Goal: Task Accomplishment & Management: Use online tool/utility

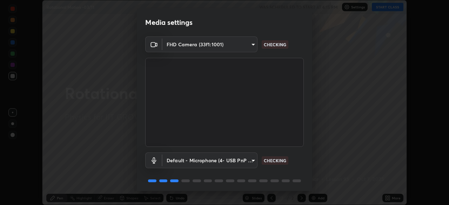
scroll to position [25, 0]
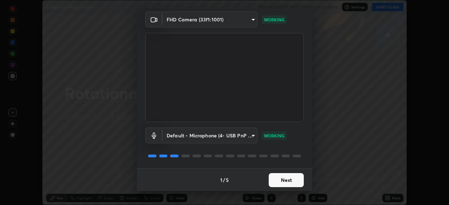
click at [286, 182] on button "Next" at bounding box center [286, 180] width 35 height 14
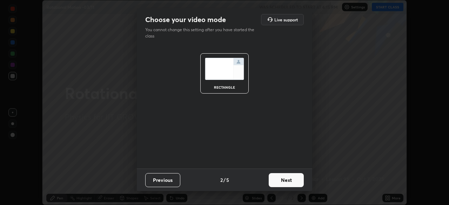
click at [285, 180] on button "Next" at bounding box center [286, 180] width 35 height 14
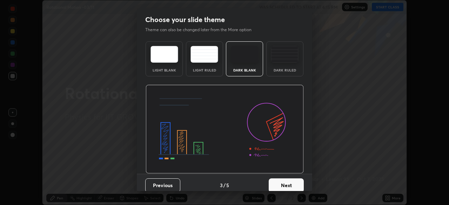
click at [288, 184] on button "Next" at bounding box center [286, 186] width 35 height 14
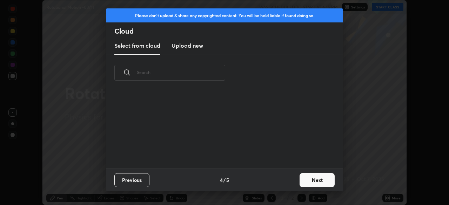
scroll to position [78, 225]
click at [311, 177] on button "Next" at bounding box center [317, 180] width 35 height 14
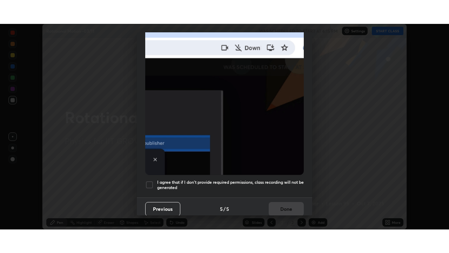
scroll to position [168, 0]
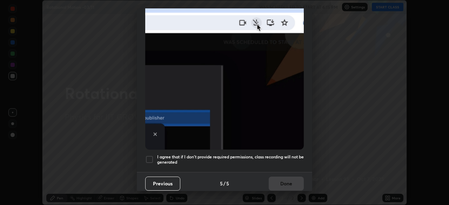
click at [284, 154] on h5 "I agree that if I don't provide required permissions, class recording will not …" at bounding box center [230, 159] width 147 height 11
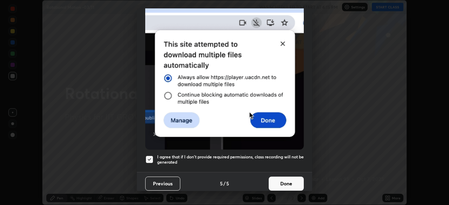
click at [283, 179] on button "Done" at bounding box center [286, 184] width 35 height 14
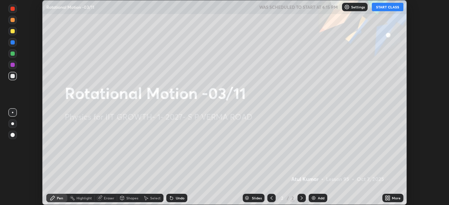
click at [385, 7] on button "START CLASS" at bounding box center [388, 7] width 32 height 8
click at [388, 198] on icon at bounding box center [389, 197] width 2 height 2
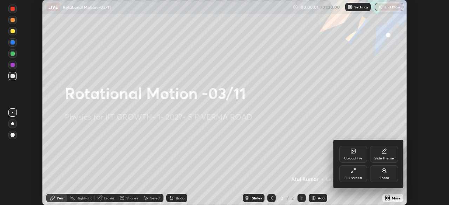
click at [360, 178] on div "Full screen" at bounding box center [354, 179] width 18 height 4
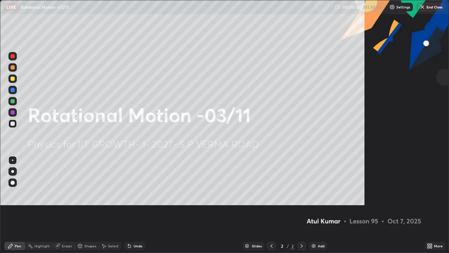
scroll to position [253, 449]
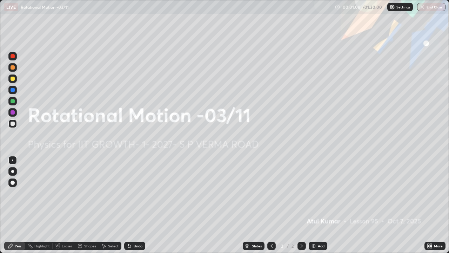
click at [312, 205] on img at bounding box center [314, 246] width 6 height 6
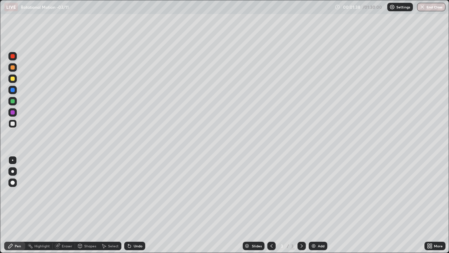
click at [83, 205] on div "Shapes" at bounding box center [87, 245] width 24 height 8
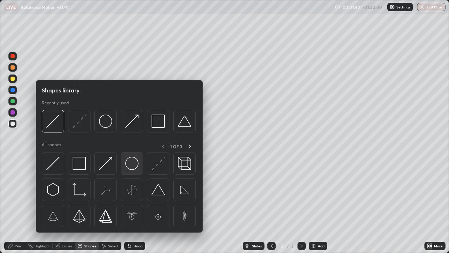
click at [129, 163] on img at bounding box center [131, 163] width 13 height 13
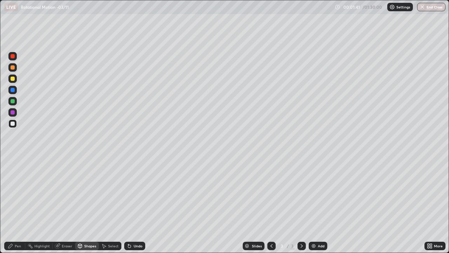
click at [105, 205] on icon at bounding box center [104, 246] width 4 height 4
click at [89, 205] on div "Shapes" at bounding box center [90, 246] width 12 height 4
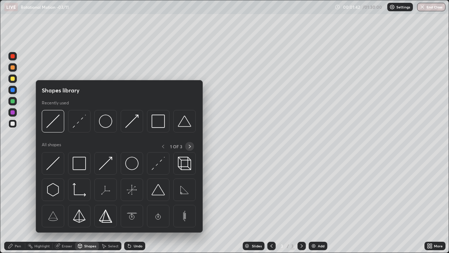
click at [189, 145] on icon at bounding box center [190, 147] width 6 height 6
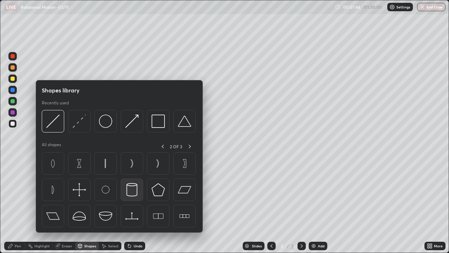
click at [134, 192] on img at bounding box center [131, 189] width 13 height 13
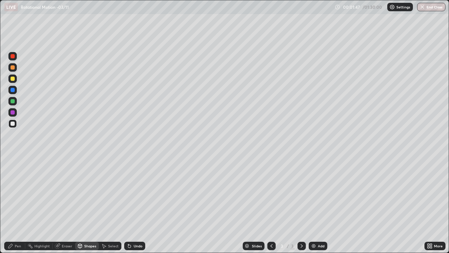
click at [86, 205] on div "Shapes" at bounding box center [87, 245] width 24 height 8
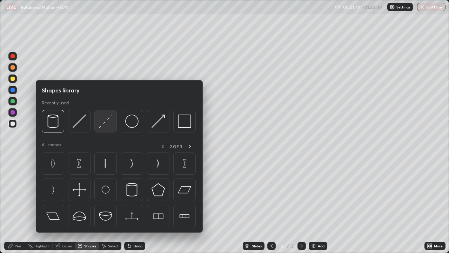
click at [104, 126] on img at bounding box center [105, 120] width 13 height 13
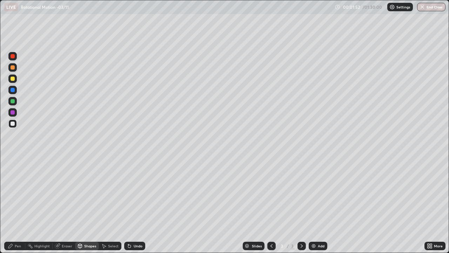
click at [15, 205] on div "Pen" at bounding box center [14, 245] width 21 height 8
click at [112, 205] on div "Select" at bounding box center [110, 245] width 22 height 8
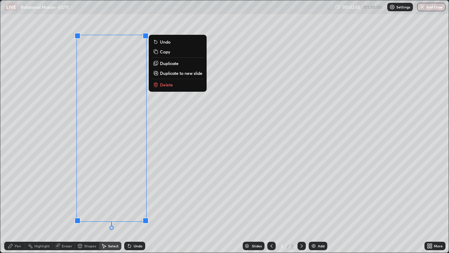
click at [169, 65] on p "Duplicate" at bounding box center [169, 63] width 19 height 6
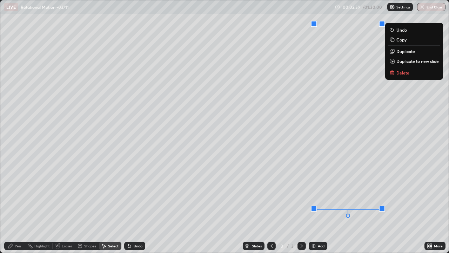
click at [19, 205] on div "Pen" at bounding box center [14, 245] width 21 height 8
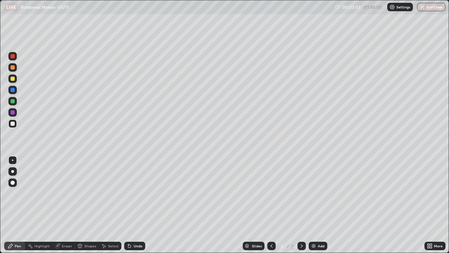
click at [68, 205] on div "Eraser" at bounding box center [64, 245] width 22 height 8
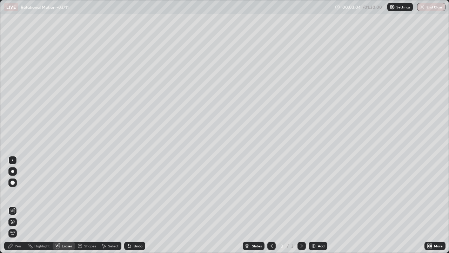
click at [13, 157] on div at bounding box center [12, 160] width 8 height 8
click at [15, 205] on div "Pen" at bounding box center [18, 246] width 6 height 4
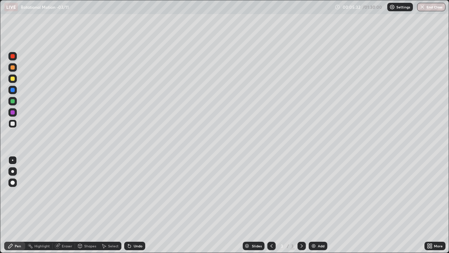
click at [315, 205] on img at bounding box center [314, 246] width 6 height 6
click at [16, 80] on div at bounding box center [12, 78] width 8 height 8
click at [87, 205] on div "Shapes" at bounding box center [90, 246] width 12 height 4
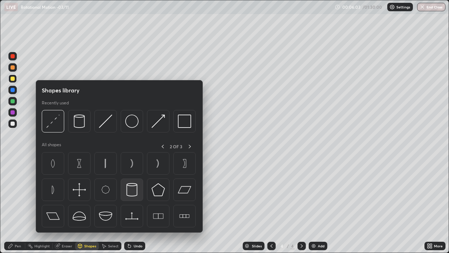
click at [134, 187] on img at bounding box center [131, 189] width 13 height 13
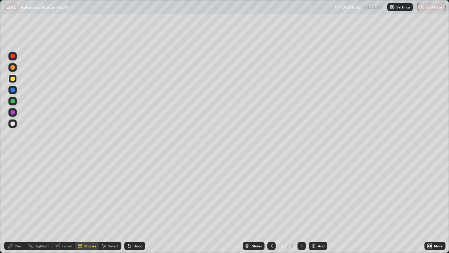
click at [15, 124] on div at bounding box center [12, 123] width 8 height 8
click at [85, 205] on div "Shapes" at bounding box center [87, 245] width 24 height 8
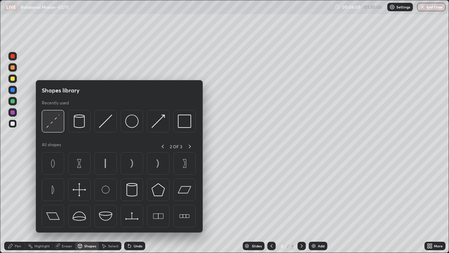
click at [59, 123] on img at bounding box center [52, 120] width 13 height 13
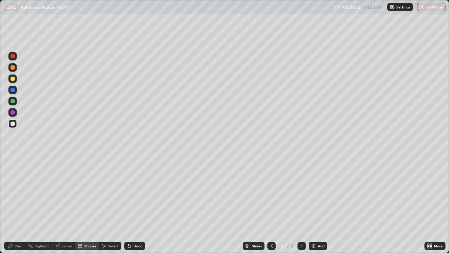
click at [83, 205] on div "Shapes" at bounding box center [87, 245] width 24 height 8
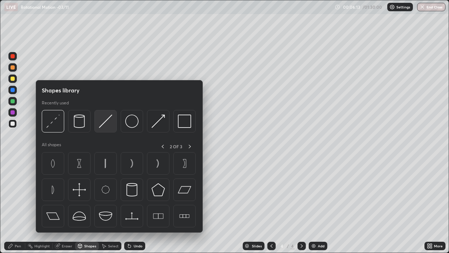
click at [104, 122] on img at bounding box center [105, 120] width 13 height 13
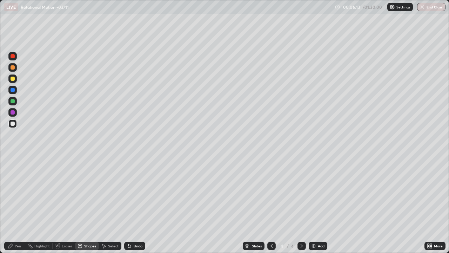
click at [15, 100] on div at bounding box center [12, 101] width 8 height 8
click at [15, 205] on div "Pen" at bounding box center [14, 245] width 21 height 8
click at [114, 205] on div "Select" at bounding box center [113, 246] width 11 height 4
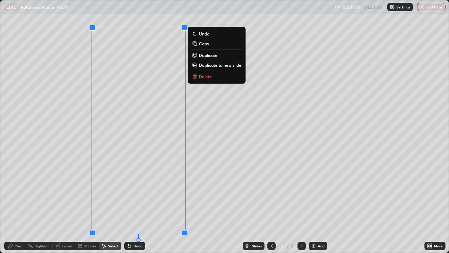
click at [209, 58] on button "Duplicate" at bounding box center [217, 55] width 52 height 8
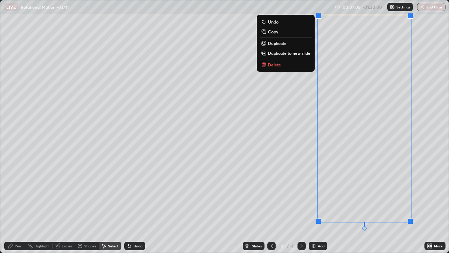
click at [20, 205] on div "Pen" at bounding box center [14, 245] width 21 height 8
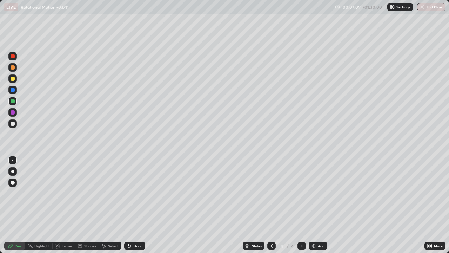
click at [12, 98] on div at bounding box center [12, 101] width 8 height 8
click at [69, 205] on div "Eraser" at bounding box center [64, 245] width 22 height 8
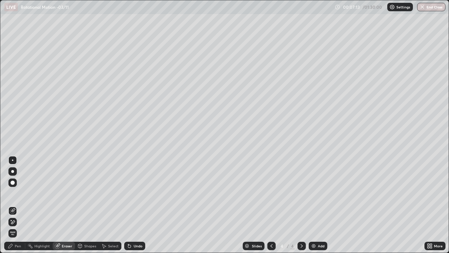
click at [14, 156] on div at bounding box center [12, 160] width 8 height 8
click at [18, 205] on div "Pen" at bounding box center [18, 246] width 6 height 4
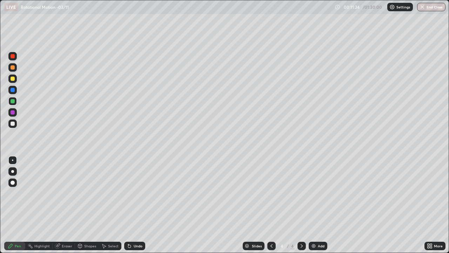
click at [317, 205] on div "Add" at bounding box center [318, 245] width 19 height 8
click at [86, 205] on div "Shapes" at bounding box center [90, 246] width 12 height 4
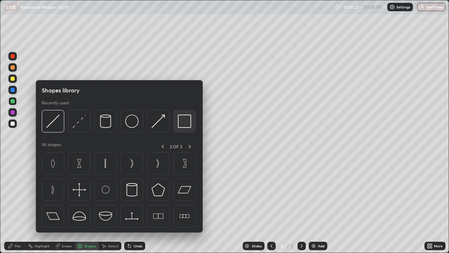
click at [182, 125] on img at bounding box center [184, 120] width 13 height 13
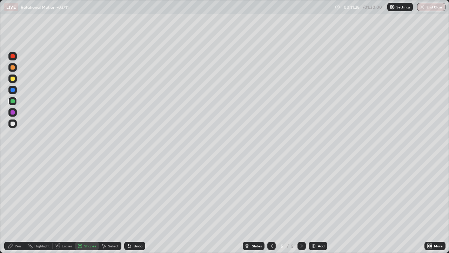
click at [13, 101] on div at bounding box center [13, 101] width 4 height 4
click at [13, 121] on div at bounding box center [12, 123] width 8 height 8
click at [88, 205] on div "Shapes" at bounding box center [87, 245] width 24 height 8
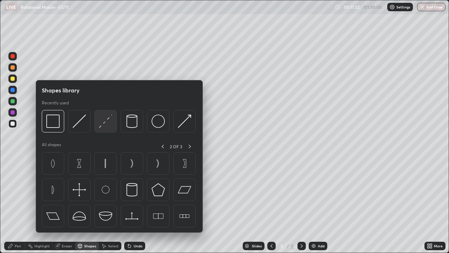
click at [108, 124] on img at bounding box center [105, 120] width 13 height 13
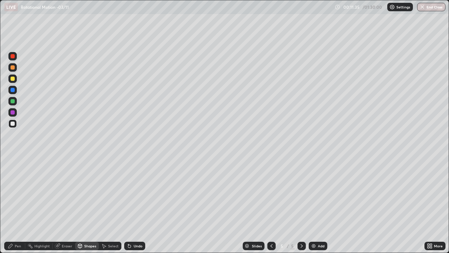
click at [82, 205] on icon at bounding box center [80, 246] width 6 height 6
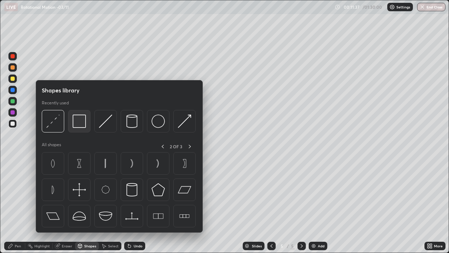
click at [78, 125] on img at bounding box center [79, 120] width 13 height 13
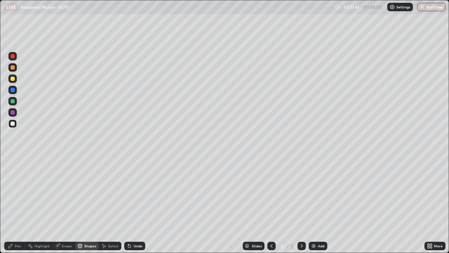
click at [86, 205] on div "Shapes" at bounding box center [87, 245] width 24 height 8
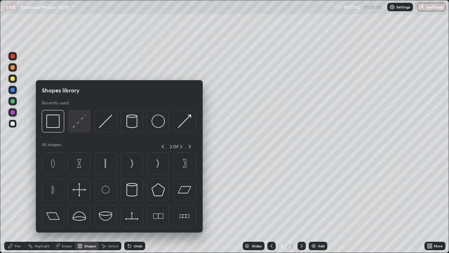
click at [76, 124] on img at bounding box center [79, 120] width 13 height 13
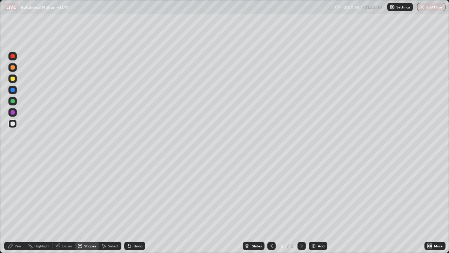
click at [18, 205] on div "Pen" at bounding box center [14, 245] width 21 height 8
click at [79, 205] on icon at bounding box center [80, 245] width 4 height 1
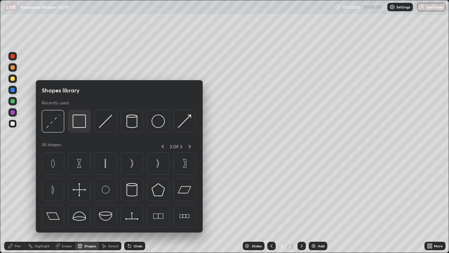
click at [83, 127] on img at bounding box center [79, 120] width 13 height 13
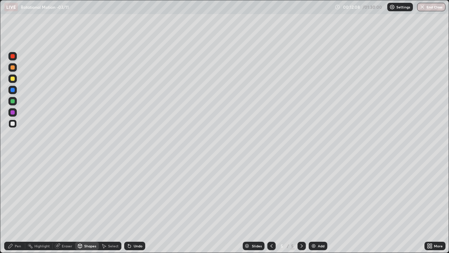
click at [86, 205] on div "Shapes" at bounding box center [87, 245] width 24 height 8
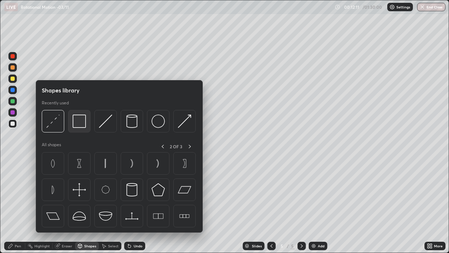
click at [82, 126] on img at bounding box center [79, 120] width 13 height 13
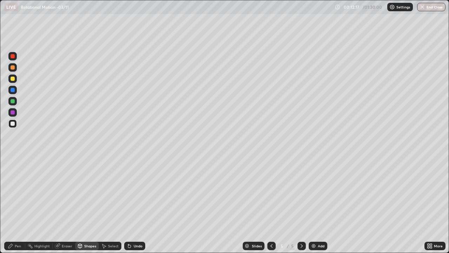
click at [92, 205] on div "Shapes" at bounding box center [87, 245] width 24 height 8
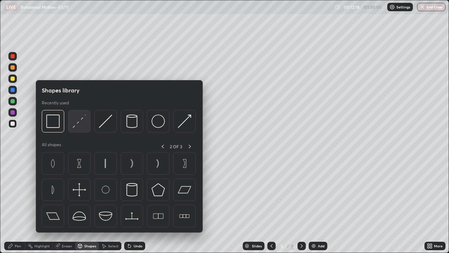
click at [83, 124] on img at bounding box center [79, 120] width 13 height 13
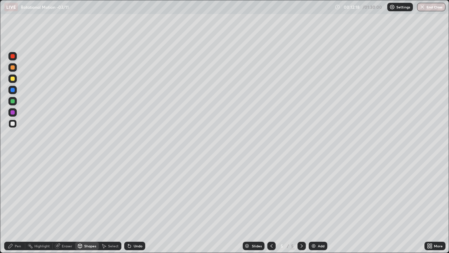
click at [14, 123] on div at bounding box center [13, 123] width 4 height 4
click at [14, 205] on div "Pen" at bounding box center [14, 245] width 21 height 8
click at [89, 205] on div "Shapes" at bounding box center [87, 245] width 24 height 8
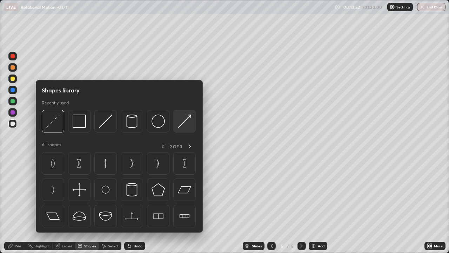
click at [183, 125] on img at bounding box center [184, 120] width 13 height 13
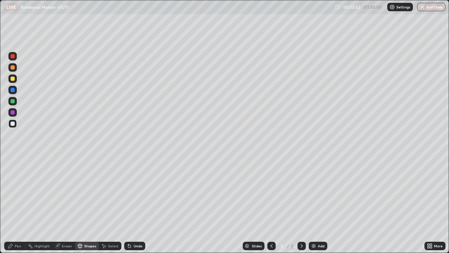
click at [16, 80] on div at bounding box center [12, 78] width 8 height 8
click at [19, 205] on div "Pen" at bounding box center [18, 246] width 6 height 4
click at [133, 205] on div "Undo" at bounding box center [134, 245] width 21 height 8
click at [11, 67] on div at bounding box center [13, 67] width 4 height 4
click at [13, 56] on div at bounding box center [13, 56] width 4 height 4
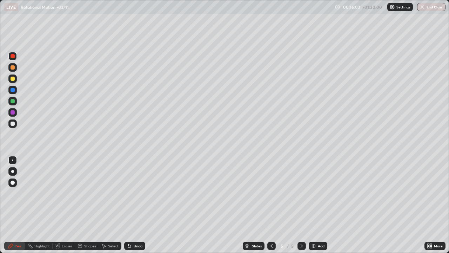
click at [62, 205] on div "Eraser" at bounding box center [64, 245] width 22 height 8
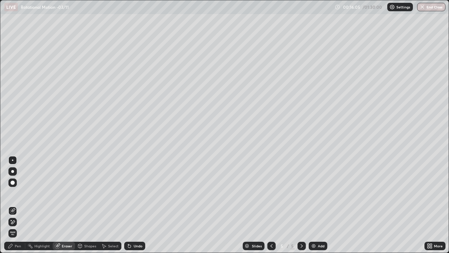
click at [13, 160] on div at bounding box center [12, 159] width 1 height 1
click at [17, 205] on div "Pen" at bounding box center [14, 245] width 21 height 8
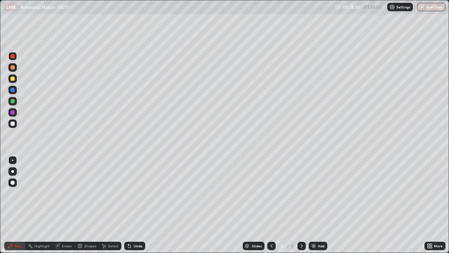
click at [315, 205] on img at bounding box center [314, 246] width 6 height 6
click at [82, 205] on icon at bounding box center [80, 246] width 6 height 6
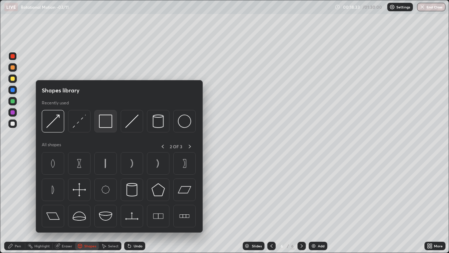
click at [104, 125] on img at bounding box center [105, 120] width 13 height 13
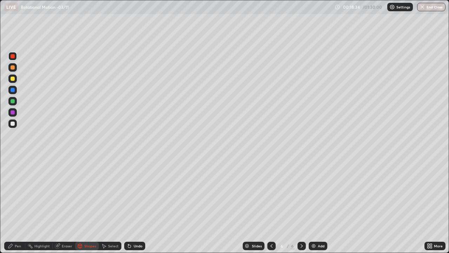
click at [13, 123] on div at bounding box center [13, 123] width 4 height 4
click at [109, 205] on div "Select" at bounding box center [110, 246] width 22 height 14
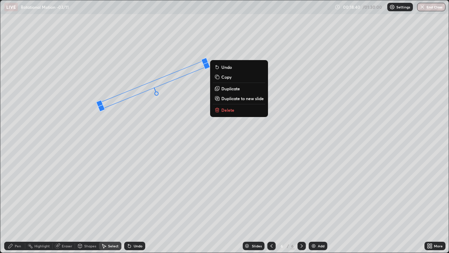
click at [92, 205] on div "Shapes" at bounding box center [90, 246] width 12 height 4
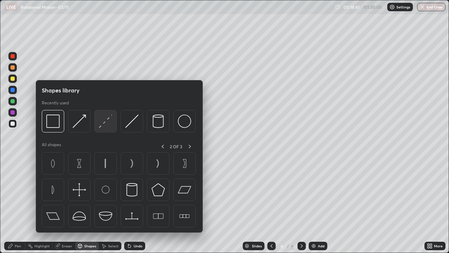
click at [106, 123] on img at bounding box center [105, 120] width 13 height 13
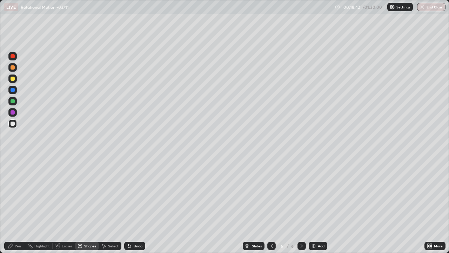
click at [16, 122] on div at bounding box center [12, 123] width 8 height 8
click at [18, 205] on div "Pen" at bounding box center [18, 246] width 6 height 4
click at [84, 205] on div "Shapes" at bounding box center [87, 245] width 24 height 8
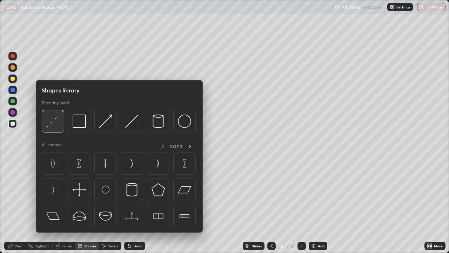
click at [58, 124] on img at bounding box center [52, 120] width 13 height 13
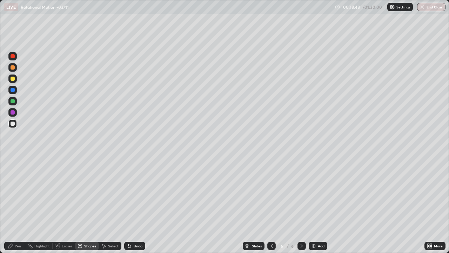
click at [20, 205] on div "Pen" at bounding box center [18, 246] width 6 height 4
click at [87, 205] on div "Shapes" at bounding box center [90, 246] width 12 height 4
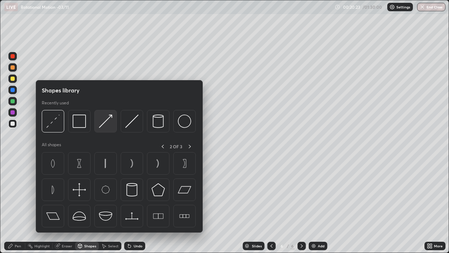
click at [105, 125] on img at bounding box center [105, 120] width 13 height 13
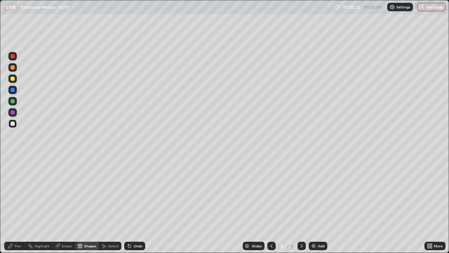
click at [13, 79] on div at bounding box center [13, 78] width 4 height 4
click at [18, 205] on div "Pen" at bounding box center [18, 246] width 6 height 4
click at [313, 205] on img at bounding box center [314, 246] width 6 height 6
click at [80, 205] on icon at bounding box center [80, 245] width 4 height 1
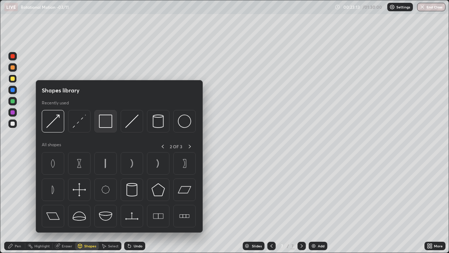
click at [103, 123] on img at bounding box center [105, 120] width 13 height 13
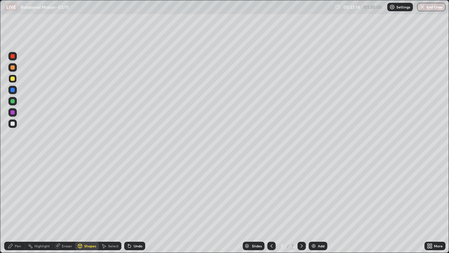
click at [16, 79] on div at bounding box center [12, 78] width 8 height 8
click at [83, 205] on div "Shapes" at bounding box center [87, 245] width 24 height 8
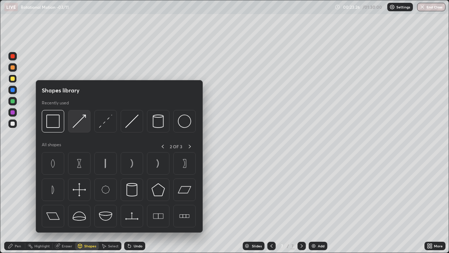
click at [78, 125] on img at bounding box center [79, 120] width 13 height 13
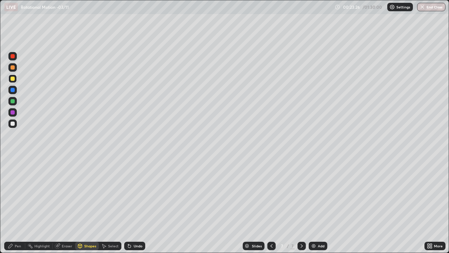
click at [12, 125] on div at bounding box center [13, 123] width 4 height 4
click at [16, 205] on div "Pen" at bounding box center [18, 246] width 6 height 4
click at [82, 205] on div "Shapes" at bounding box center [87, 245] width 24 height 8
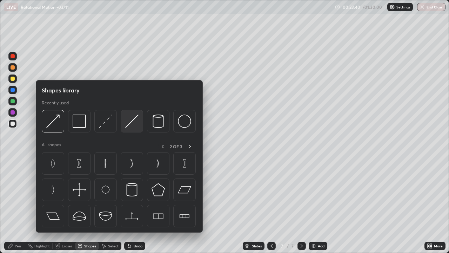
click at [129, 125] on img at bounding box center [131, 120] width 13 height 13
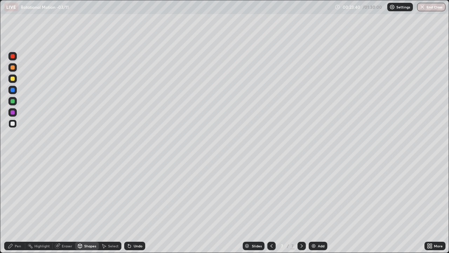
click at [11, 102] on div at bounding box center [13, 101] width 4 height 4
click at [86, 205] on div "Shapes" at bounding box center [90, 246] width 12 height 4
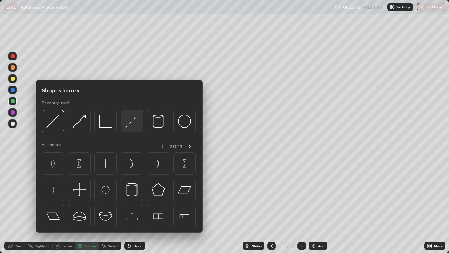
click at [127, 120] on img at bounding box center [131, 120] width 13 height 13
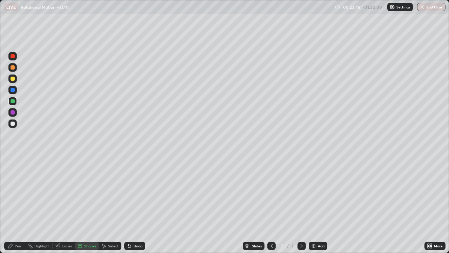
click at [12, 91] on div at bounding box center [13, 90] width 4 height 4
click at [14, 205] on div "Pen" at bounding box center [14, 245] width 21 height 8
click at [84, 205] on div "Shapes" at bounding box center [90, 246] width 12 height 4
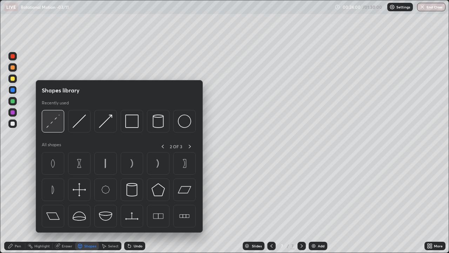
click at [52, 124] on img at bounding box center [52, 120] width 13 height 13
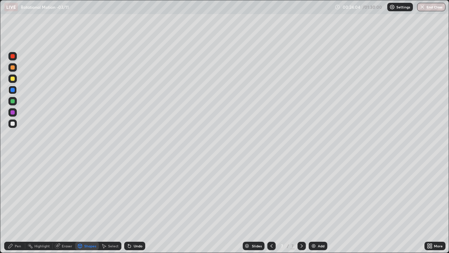
click at [13, 205] on icon at bounding box center [11, 246] width 6 height 6
click at [83, 205] on div "Shapes" at bounding box center [87, 245] width 24 height 8
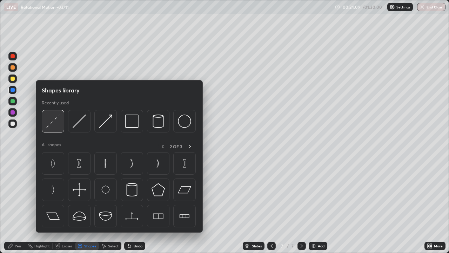
click at [51, 127] on img at bounding box center [52, 120] width 13 height 13
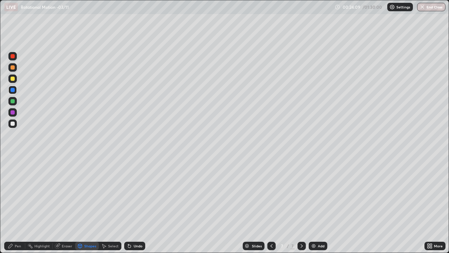
click at [13, 91] on div at bounding box center [13, 90] width 4 height 4
click at [15, 205] on div "Pen" at bounding box center [14, 245] width 21 height 8
click at [15, 78] on div at bounding box center [12, 78] width 8 height 8
click at [92, 205] on div "Shapes" at bounding box center [90, 246] width 12 height 4
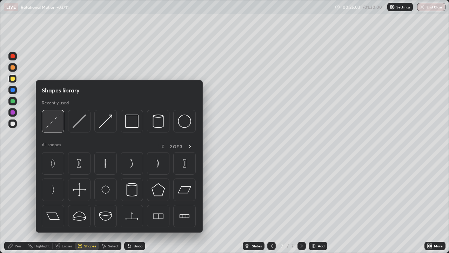
click at [55, 122] on img at bounding box center [52, 120] width 13 height 13
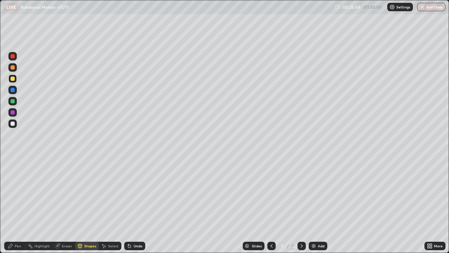
click at [16, 54] on div at bounding box center [12, 56] width 8 height 8
click at [131, 205] on icon at bounding box center [130, 246] width 6 height 6
click at [131, 205] on div "Undo" at bounding box center [134, 245] width 21 height 8
click at [134, 205] on div "Undo" at bounding box center [138, 246] width 9 height 4
click at [13, 77] on div at bounding box center [13, 78] width 4 height 4
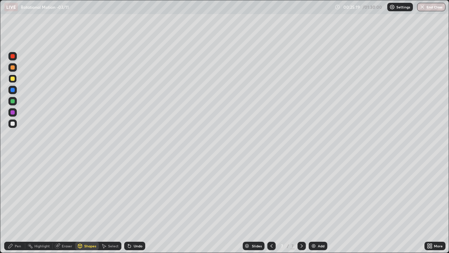
click at [16, 205] on div "Pen" at bounding box center [18, 246] width 6 height 4
click at [93, 205] on div "Shapes" at bounding box center [87, 245] width 24 height 8
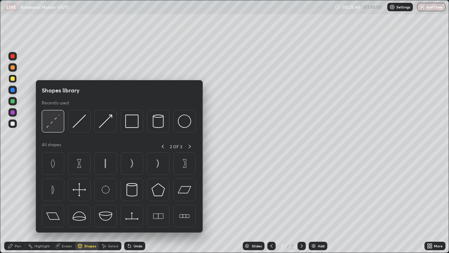
click at [54, 120] on img at bounding box center [52, 120] width 13 height 13
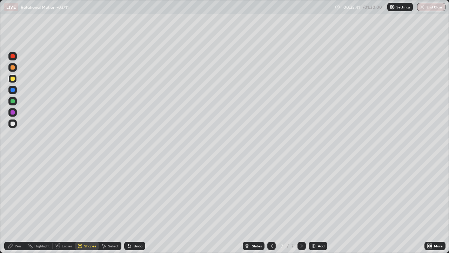
click at [13, 89] on div at bounding box center [13, 90] width 4 height 4
click at [14, 205] on div "Pen" at bounding box center [14, 245] width 21 height 8
click at [13, 80] on div at bounding box center [13, 78] width 4 height 4
click at [315, 205] on img at bounding box center [314, 246] width 6 height 6
click at [17, 205] on div "Pen" at bounding box center [14, 245] width 21 height 8
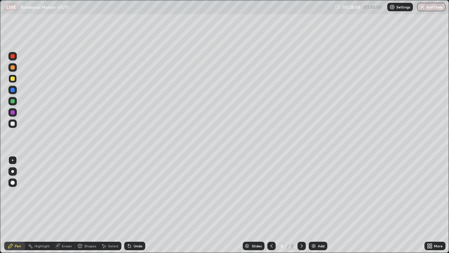
click at [83, 205] on div "Shapes" at bounding box center [87, 245] width 24 height 8
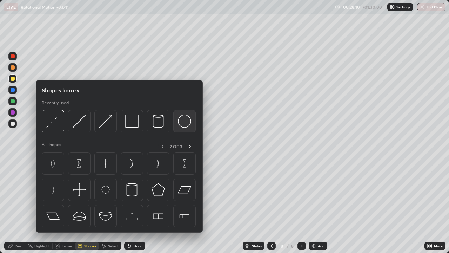
click at [186, 125] on img at bounding box center [184, 120] width 13 height 13
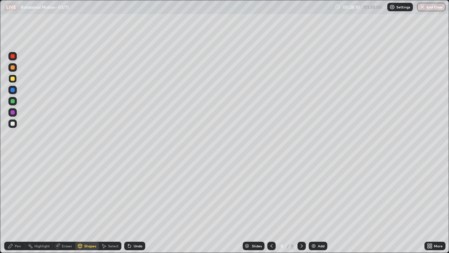
click at [15, 122] on div at bounding box center [12, 123] width 8 height 8
click at [91, 205] on div "Shapes" at bounding box center [90, 246] width 12 height 4
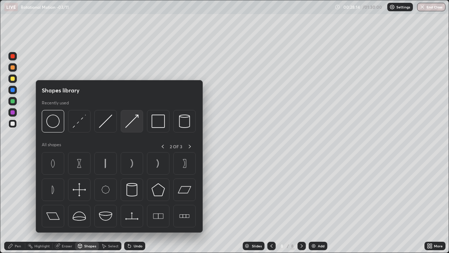
click at [135, 120] on img at bounding box center [131, 120] width 13 height 13
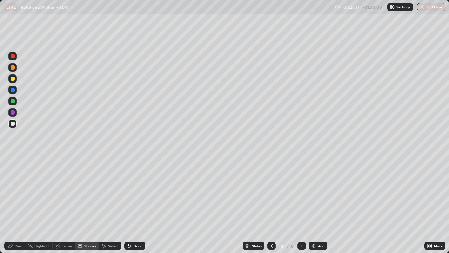
click at [18, 205] on div "Pen" at bounding box center [14, 245] width 21 height 8
click at [19, 205] on div "Pen" at bounding box center [14, 245] width 21 height 8
click at [85, 205] on div "Shapes" at bounding box center [90, 246] width 12 height 4
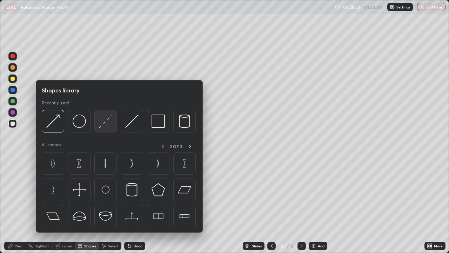
click at [101, 123] on img at bounding box center [105, 120] width 13 height 13
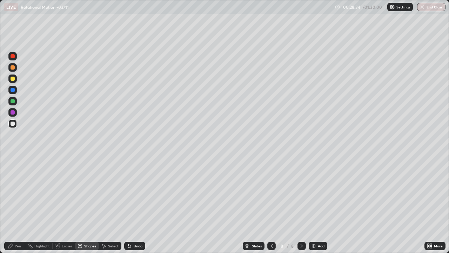
click at [13, 125] on div at bounding box center [13, 123] width 4 height 4
click at [11, 205] on div "Pen" at bounding box center [14, 245] width 21 height 8
click at [134, 205] on div "Undo" at bounding box center [134, 245] width 21 height 8
click at [92, 205] on div "Shapes" at bounding box center [87, 245] width 24 height 8
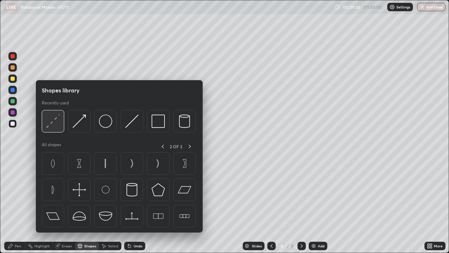
click at [57, 122] on img at bounding box center [52, 120] width 13 height 13
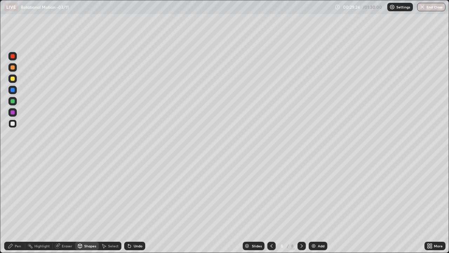
click at [14, 79] on div at bounding box center [13, 78] width 4 height 4
click at [89, 205] on div "Shapes" at bounding box center [90, 246] width 12 height 4
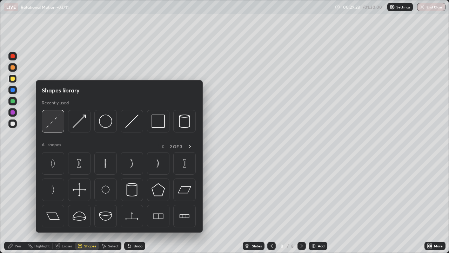
click at [55, 121] on img at bounding box center [52, 120] width 13 height 13
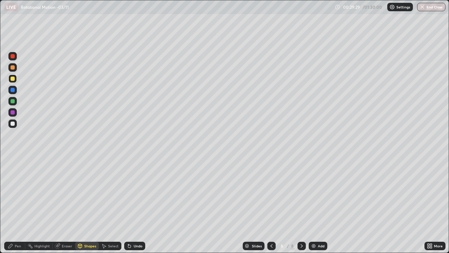
click at [13, 68] on div at bounding box center [13, 67] width 4 height 4
click at [13, 205] on div "Pen" at bounding box center [14, 245] width 21 height 8
click at [83, 205] on div "Shapes" at bounding box center [87, 245] width 24 height 8
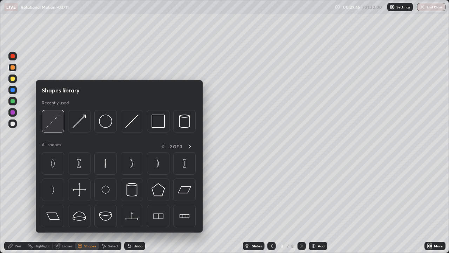
click at [54, 125] on img at bounding box center [52, 120] width 13 height 13
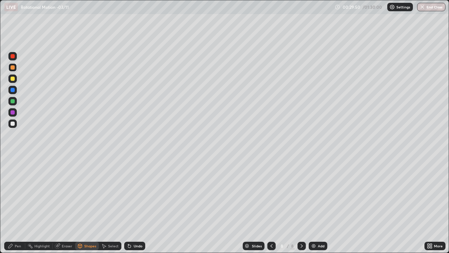
click at [19, 205] on div "Pen" at bounding box center [14, 245] width 21 height 8
click at [14, 79] on div at bounding box center [13, 78] width 4 height 4
click at [106, 205] on icon at bounding box center [104, 246] width 6 height 6
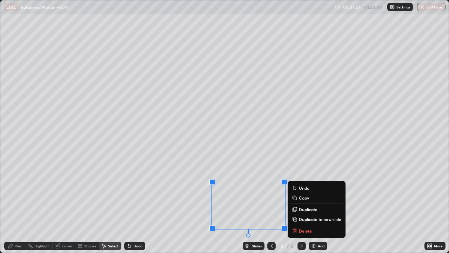
click at [297, 205] on icon at bounding box center [295, 219] width 6 height 6
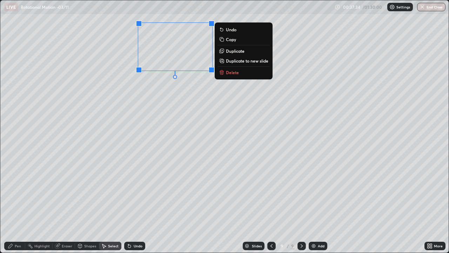
click at [18, 205] on div "Pen" at bounding box center [18, 246] width 6 height 4
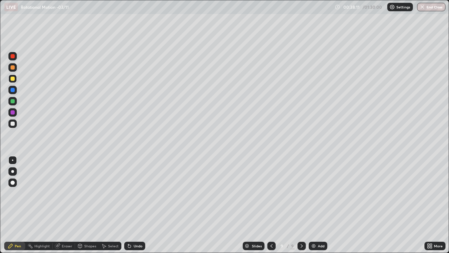
click at [63, 205] on div "Eraser" at bounding box center [64, 245] width 22 height 8
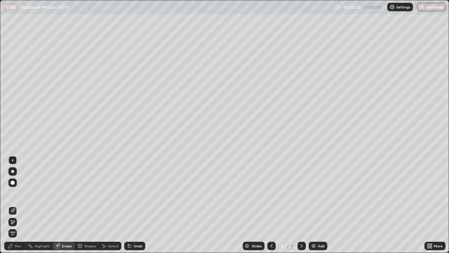
click at [16, 180] on div at bounding box center [12, 182] width 8 height 8
click at [17, 205] on div "Pen" at bounding box center [14, 245] width 21 height 8
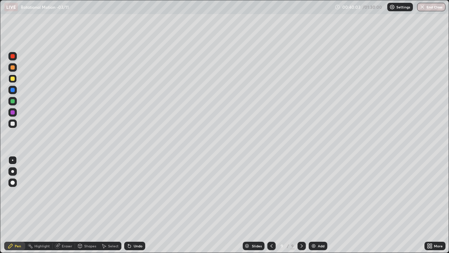
click at [271, 205] on icon at bounding box center [272, 246] width 6 height 6
click at [301, 205] on icon at bounding box center [302, 246] width 2 height 4
click at [272, 205] on icon at bounding box center [272, 246] width 6 height 6
click at [300, 205] on icon at bounding box center [302, 246] width 6 height 6
click at [314, 205] on img at bounding box center [314, 246] width 6 height 6
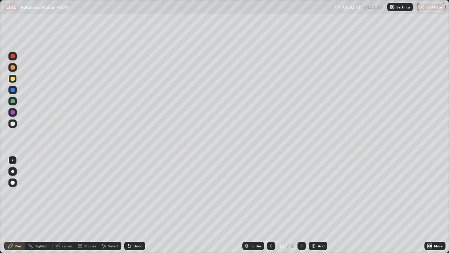
click at [85, 205] on div "Shapes" at bounding box center [90, 246] width 12 height 4
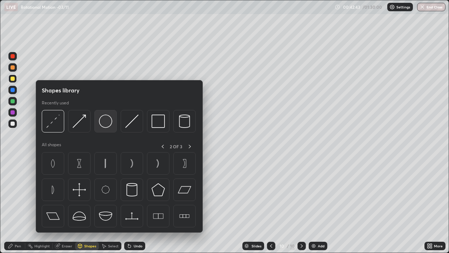
click at [105, 123] on img at bounding box center [105, 120] width 13 height 13
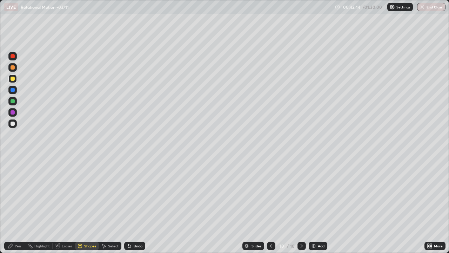
click at [15, 124] on div at bounding box center [12, 123] width 8 height 8
click at [94, 205] on div "Shapes" at bounding box center [90, 246] width 12 height 4
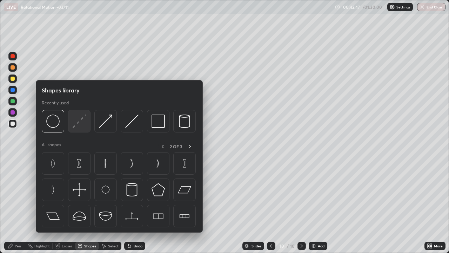
click at [82, 122] on img at bounding box center [79, 120] width 13 height 13
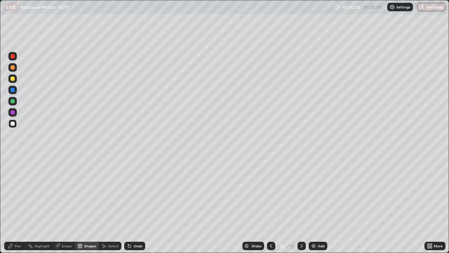
click at [15, 205] on div "Pen" at bounding box center [14, 245] width 21 height 8
click at [13, 101] on div at bounding box center [13, 101] width 4 height 4
click at [84, 205] on div "Shapes" at bounding box center [90, 246] width 12 height 4
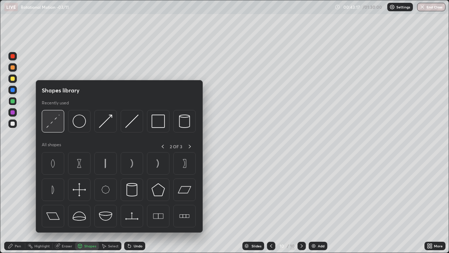
click at [55, 126] on img at bounding box center [52, 120] width 13 height 13
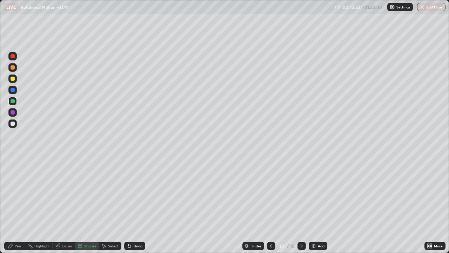
click at [18, 205] on div "Pen" at bounding box center [18, 246] width 6 height 4
click at [86, 205] on div "Shapes" at bounding box center [87, 245] width 24 height 8
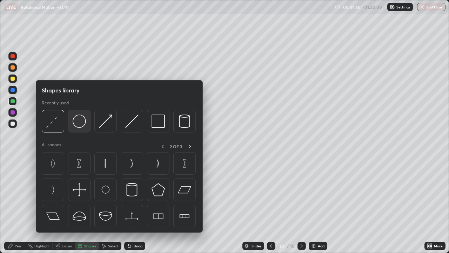
click at [78, 127] on img at bounding box center [79, 120] width 13 height 13
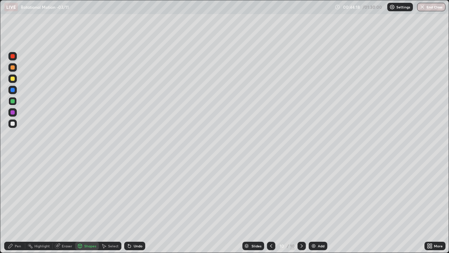
click at [12, 68] on div at bounding box center [13, 67] width 4 height 4
click at [15, 205] on div "Pen" at bounding box center [18, 246] width 6 height 4
click at [85, 205] on div "Shapes" at bounding box center [87, 245] width 24 height 8
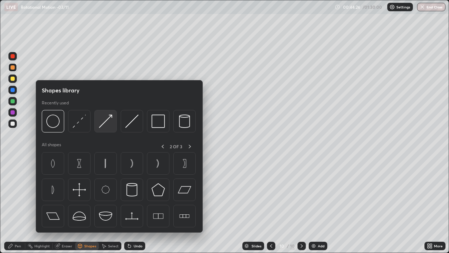
click at [101, 123] on img at bounding box center [105, 120] width 13 height 13
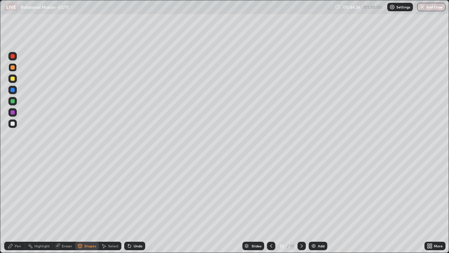
click at [13, 89] on div at bounding box center [13, 90] width 4 height 4
click at [22, 205] on div "Pen" at bounding box center [14, 245] width 21 height 8
click at [15, 79] on div at bounding box center [12, 78] width 8 height 8
click at [134, 205] on div "Undo" at bounding box center [138, 246] width 9 height 4
click at [13, 98] on div at bounding box center [12, 101] width 8 height 8
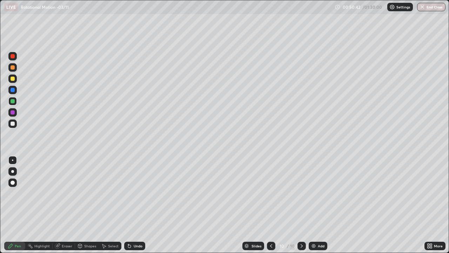
click at [311, 205] on img at bounding box center [314, 246] width 6 height 6
click at [84, 205] on div "Shapes" at bounding box center [90, 246] width 12 height 4
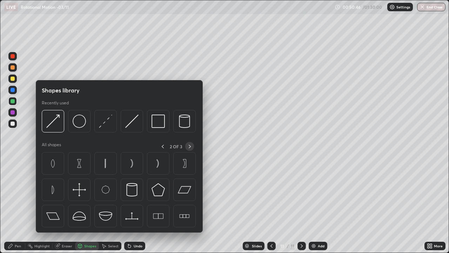
click at [190, 145] on icon at bounding box center [190, 147] width 6 height 6
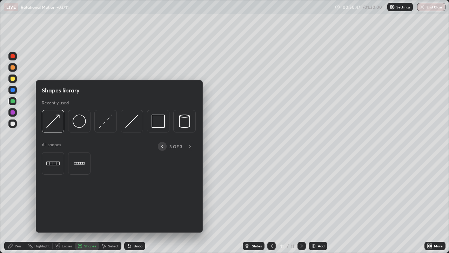
click at [163, 145] on icon at bounding box center [162, 147] width 2 height 4
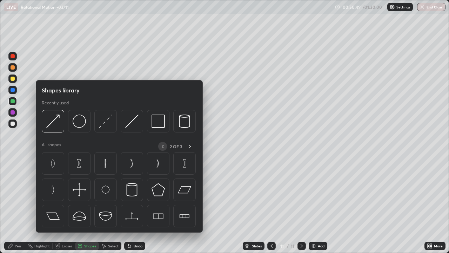
click at [163, 146] on icon at bounding box center [163, 147] width 6 height 6
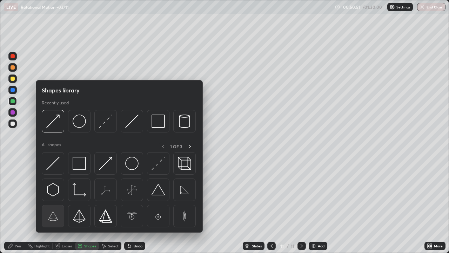
click at [54, 205] on img at bounding box center [52, 215] width 13 height 13
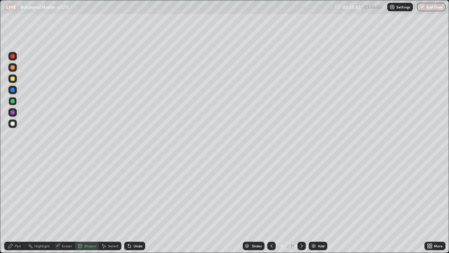
click at [16, 123] on div at bounding box center [12, 123] width 8 height 8
click at [86, 205] on div "Shapes" at bounding box center [90, 246] width 12 height 4
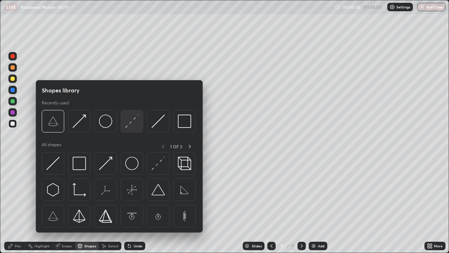
click at [126, 127] on img at bounding box center [131, 120] width 13 height 13
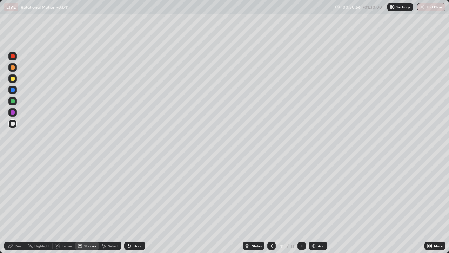
click at [13, 68] on div at bounding box center [13, 67] width 4 height 4
click at [15, 92] on div at bounding box center [12, 90] width 8 height 8
click at [108, 205] on div "Select" at bounding box center [113, 246] width 11 height 4
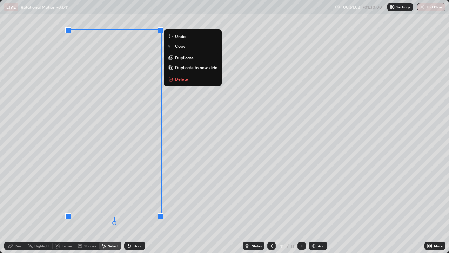
click at [184, 57] on p "Duplicate" at bounding box center [184, 58] width 19 height 6
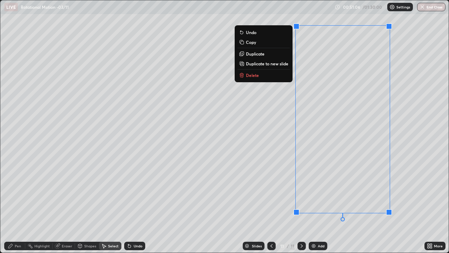
click at [87, 205] on div "Shapes" at bounding box center [90, 246] width 12 height 4
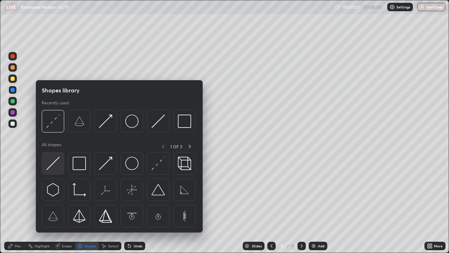
click at [53, 162] on img at bounding box center [52, 163] width 13 height 13
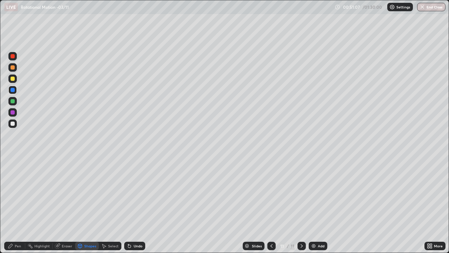
click at [13, 99] on div at bounding box center [13, 101] width 4 height 4
click at [17, 205] on div "Pen" at bounding box center [14, 245] width 21 height 8
click at [14, 78] on div at bounding box center [13, 78] width 4 height 4
click at [90, 205] on div "Shapes" at bounding box center [90, 246] width 12 height 4
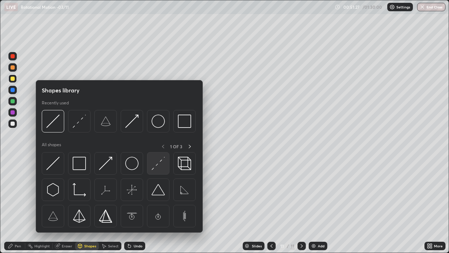
click at [156, 167] on img at bounding box center [158, 163] width 13 height 13
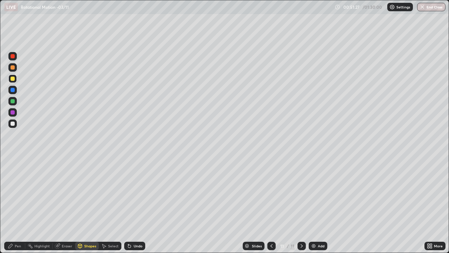
click at [14, 103] on div at bounding box center [13, 101] width 4 height 4
click at [20, 205] on div "Pen" at bounding box center [14, 245] width 21 height 8
click at [88, 205] on div "Shapes" at bounding box center [90, 246] width 12 height 4
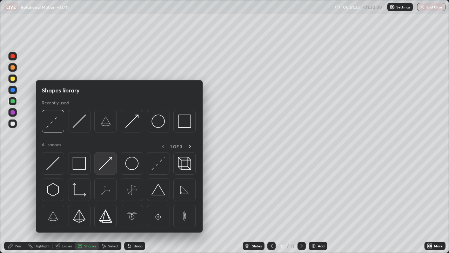
click at [106, 163] on img at bounding box center [105, 163] width 13 height 13
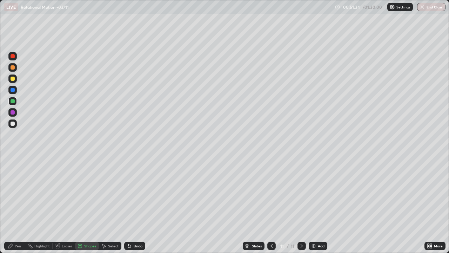
click at [131, 205] on div "Undo" at bounding box center [134, 245] width 21 height 8
click at [20, 205] on div "Pen" at bounding box center [18, 246] width 6 height 4
click at [86, 205] on div "Shapes" at bounding box center [90, 246] width 12 height 4
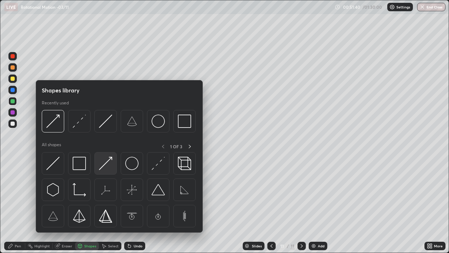
click at [108, 163] on img at bounding box center [105, 163] width 13 height 13
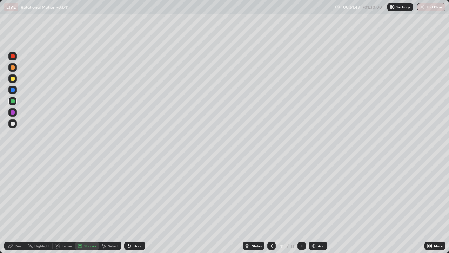
click at [14, 80] on div at bounding box center [13, 78] width 4 height 4
click at [15, 205] on div "Pen" at bounding box center [18, 246] width 6 height 4
click at [15, 101] on div at bounding box center [12, 101] width 8 height 8
click at [313, 205] on img at bounding box center [314, 246] width 6 height 6
click at [21, 205] on div "Pen" at bounding box center [14, 245] width 21 height 8
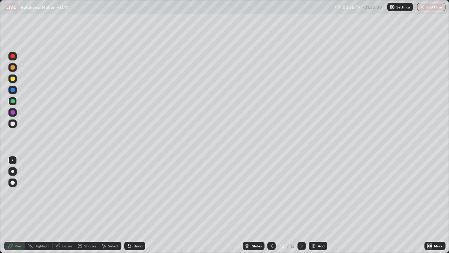
click at [14, 79] on div at bounding box center [13, 78] width 4 height 4
click at [314, 205] on img at bounding box center [314, 246] width 6 height 6
click at [15, 79] on div at bounding box center [12, 78] width 8 height 8
click at [89, 205] on div "Shapes" at bounding box center [90, 246] width 12 height 4
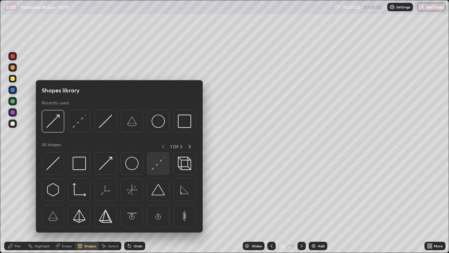
click at [160, 164] on img at bounding box center [158, 163] width 13 height 13
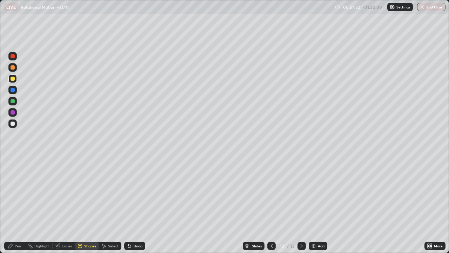
click at [13, 123] on div at bounding box center [13, 123] width 4 height 4
click at [18, 205] on div "Pen" at bounding box center [14, 245] width 21 height 8
click at [13, 101] on div at bounding box center [13, 101] width 4 height 4
click at [22, 205] on div "Pen" at bounding box center [14, 245] width 21 height 8
click at [19, 205] on div "Pen" at bounding box center [18, 246] width 6 height 4
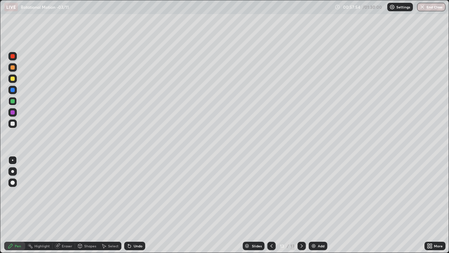
click at [14, 205] on div "Pen" at bounding box center [14, 245] width 21 height 8
click at [13, 122] on div at bounding box center [13, 123] width 4 height 4
click at [13, 205] on div "Pen" at bounding box center [14, 245] width 21 height 8
click at [13, 124] on div at bounding box center [13, 123] width 4 height 4
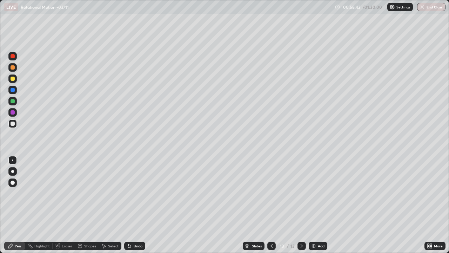
click at [14, 205] on div "Pen" at bounding box center [14, 245] width 21 height 8
click at [13, 78] on div at bounding box center [13, 78] width 4 height 4
click at [132, 205] on div "Undo" at bounding box center [134, 245] width 21 height 8
click at [11, 102] on div at bounding box center [13, 101] width 4 height 4
click at [12, 78] on div at bounding box center [13, 78] width 4 height 4
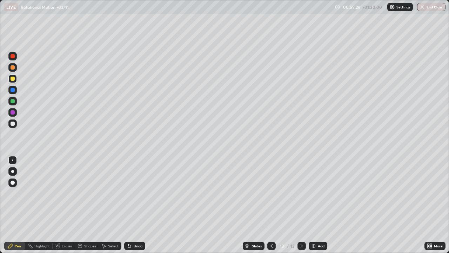
click at [86, 205] on div "Shapes" at bounding box center [90, 246] width 12 height 4
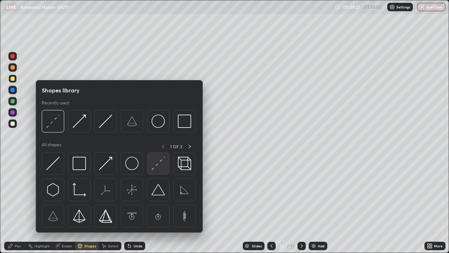
click at [156, 166] on img at bounding box center [158, 163] width 13 height 13
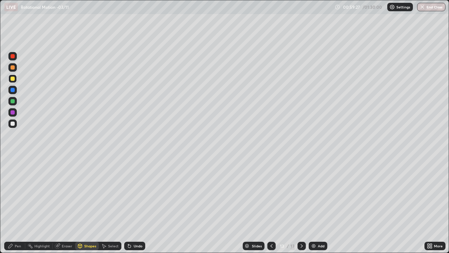
click at [14, 125] on div at bounding box center [13, 123] width 4 height 4
click at [14, 91] on div at bounding box center [13, 90] width 4 height 4
click at [12, 205] on icon at bounding box center [11, 246] width 6 height 6
click at [15, 78] on div at bounding box center [12, 78] width 8 height 8
click at [316, 205] on div "Add" at bounding box center [318, 245] width 19 height 8
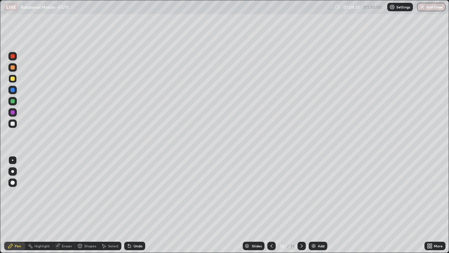
click at [271, 205] on icon at bounding box center [272, 246] width 6 height 6
click at [299, 205] on icon at bounding box center [302, 246] width 6 height 6
click at [317, 205] on div "Add" at bounding box center [318, 245] width 19 height 8
click at [86, 205] on div "Shapes" at bounding box center [87, 245] width 24 height 8
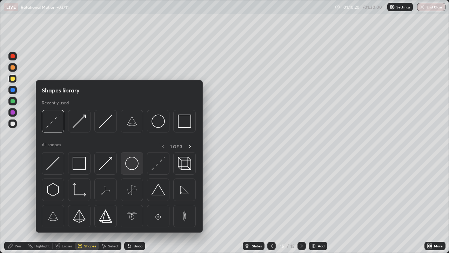
click at [136, 165] on img at bounding box center [131, 163] width 13 height 13
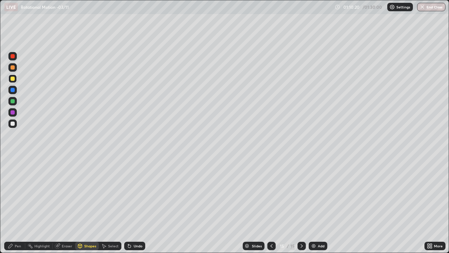
click at [15, 122] on div at bounding box center [12, 123] width 8 height 8
click at [19, 205] on div "Pen" at bounding box center [14, 245] width 21 height 8
click at [82, 205] on div "Shapes" at bounding box center [87, 245] width 24 height 8
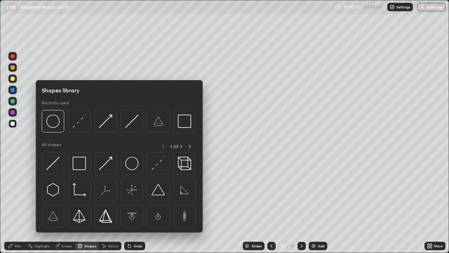
click at [12, 113] on div at bounding box center [13, 112] width 4 height 4
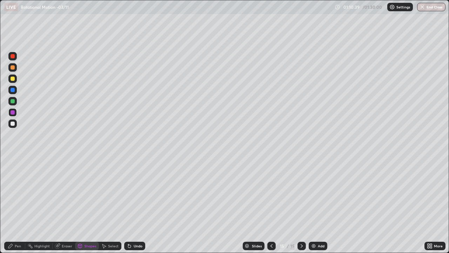
click at [16, 205] on div "Pen" at bounding box center [14, 245] width 21 height 8
click at [86, 205] on div "Shapes" at bounding box center [90, 246] width 12 height 4
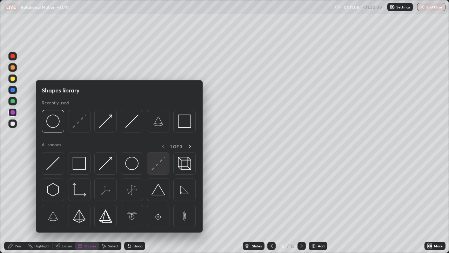
click at [156, 165] on img at bounding box center [158, 163] width 13 height 13
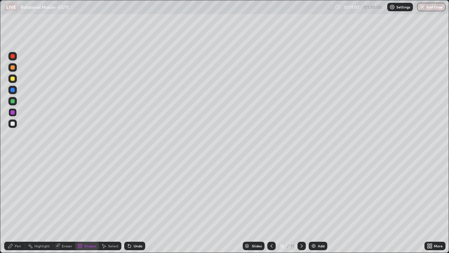
click at [12, 125] on div at bounding box center [13, 123] width 4 height 4
click at [8, 205] on icon at bounding box center [10, 246] width 4 height 4
click at [86, 205] on div "Shapes" at bounding box center [90, 246] width 12 height 4
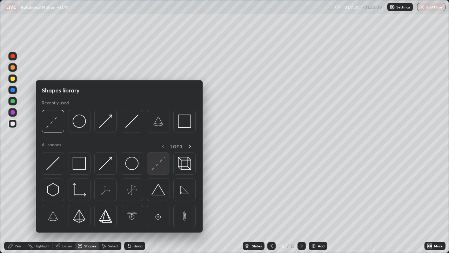
click at [156, 161] on img at bounding box center [158, 163] width 13 height 13
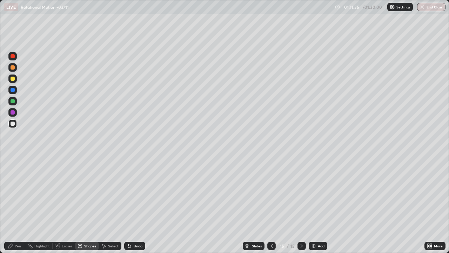
click at [9, 205] on icon at bounding box center [11, 246] width 6 height 6
click at [81, 205] on icon at bounding box center [80, 246] width 4 height 4
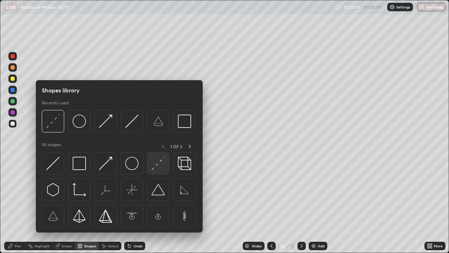
click at [161, 163] on img at bounding box center [158, 163] width 13 height 13
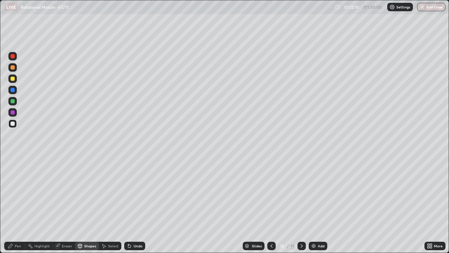
click at [14, 123] on div at bounding box center [13, 123] width 4 height 4
click at [13, 205] on icon at bounding box center [11, 246] width 6 height 6
click at [110, 205] on div "Select" at bounding box center [113, 246] width 11 height 4
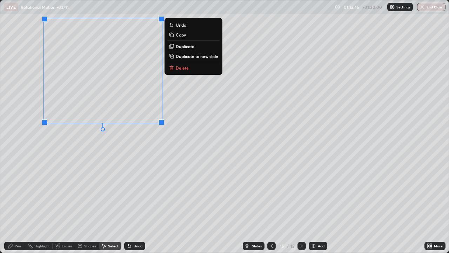
click at [19, 205] on div "Pen" at bounding box center [14, 245] width 21 height 8
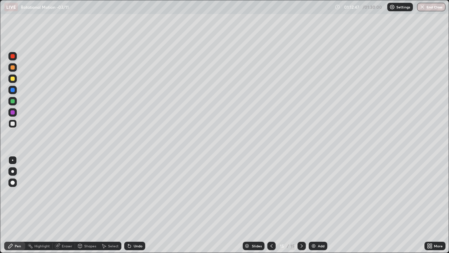
click at [138, 205] on div "Undo" at bounding box center [134, 245] width 21 height 8
click at [110, 205] on div "Select" at bounding box center [113, 246] width 11 height 4
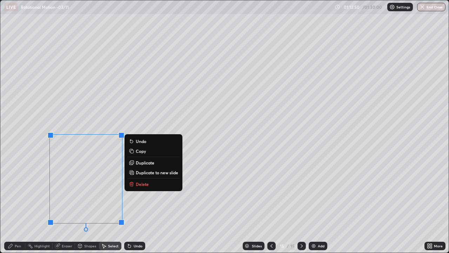
click at [13, 205] on div "Pen" at bounding box center [14, 245] width 21 height 8
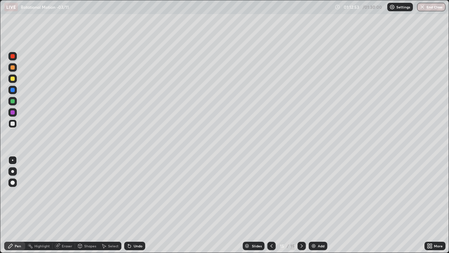
click at [91, 205] on div "Shapes" at bounding box center [90, 246] width 12 height 4
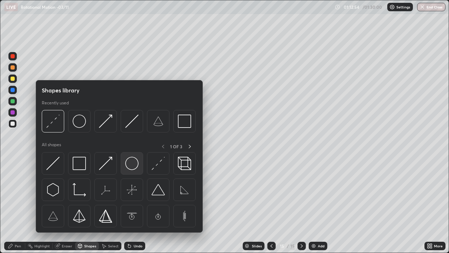
click at [132, 162] on img at bounding box center [131, 163] width 13 height 13
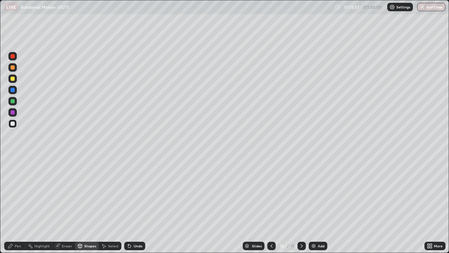
click at [92, 205] on div "Shapes" at bounding box center [87, 245] width 24 height 8
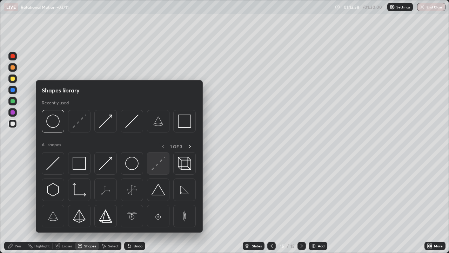
click at [157, 165] on img at bounding box center [158, 163] width 13 height 13
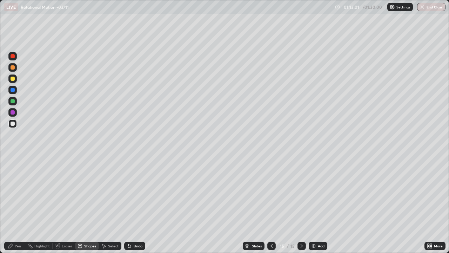
click at [136, 205] on div "Undo" at bounding box center [138, 246] width 9 height 4
click at [20, 205] on div "Pen" at bounding box center [14, 245] width 21 height 8
click at [91, 205] on div "Shapes" at bounding box center [90, 246] width 12 height 4
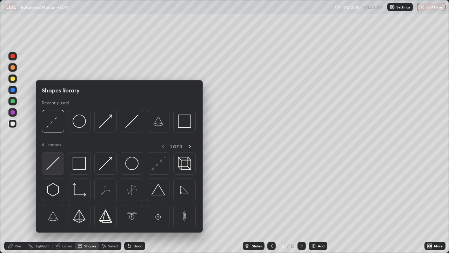
click at [59, 161] on img at bounding box center [52, 163] width 13 height 13
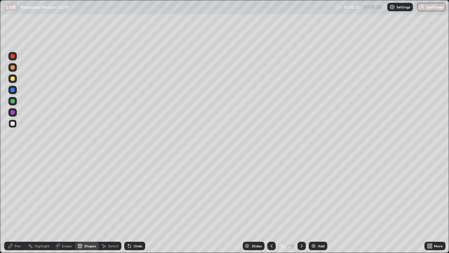
click at [20, 205] on div "Pen" at bounding box center [18, 246] width 6 height 4
click at [87, 205] on div "Shapes" at bounding box center [90, 246] width 12 height 4
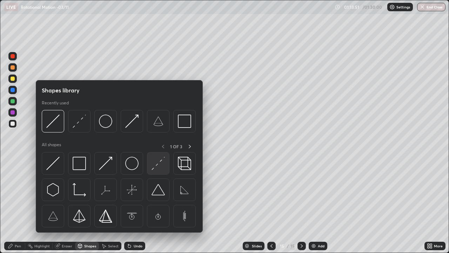
click at [155, 166] on img at bounding box center [158, 163] width 13 height 13
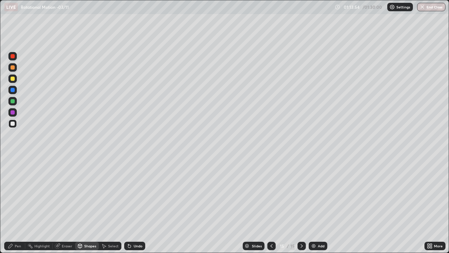
click at [21, 205] on div "Pen" at bounding box center [14, 245] width 21 height 8
click at [313, 205] on img at bounding box center [314, 246] width 6 height 6
click at [88, 205] on div "Shapes" at bounding box center [87, 245] width 24 height 8
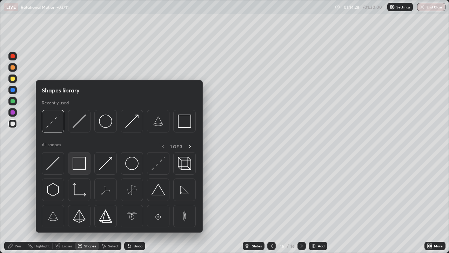
click at [78, 163] on img at bounding box center [79, 163] width 13 height 13
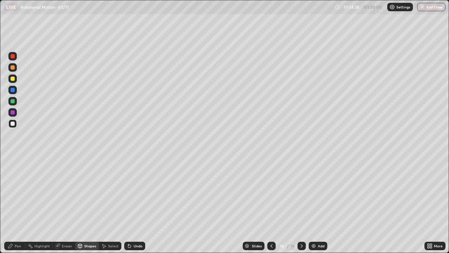
click at [13, 122] on div at bounding box center [13, 123] width 4 height 4
click at [270, 205] on icon at bounding box center [272, 246] width 6 height 6
click at [301, 205] on icon at bounding box center [302, 246] width 6 height 6
click at [86, 205] on div "Shapes" at bounding box center [90, 246] width 12 height 4
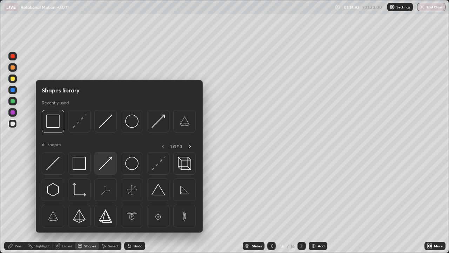
click at [103, 165] on img at bounding box center [105, 163] width 13 height 13
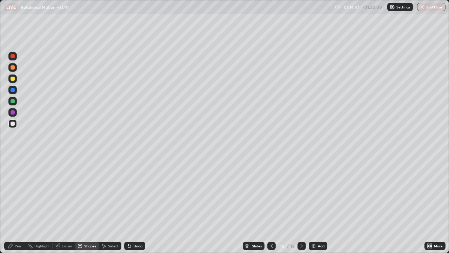
click at [12, 205] on icon at bounding box center [11, 246] width 6 height 6
click at [15, 205] on div "Pen" at bounding box center [14, 246] width 21 height 14
click at [14, 78] on div at bounding box center [13, 78] width 4 height 4
click at [14, 205] on div "Pen" at bounding box center [14, 245] width 21 height 8
click at [86, 205] on div "Shapes" at bounding box center [87, 245] width 24 height 8
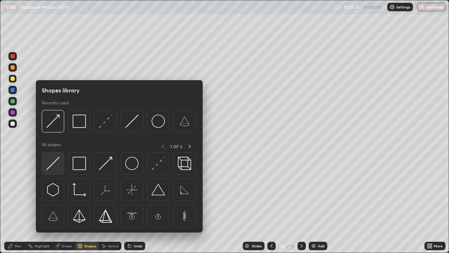
click at [57, 159] on img at bounding box center [52, 163] width 13 height 13
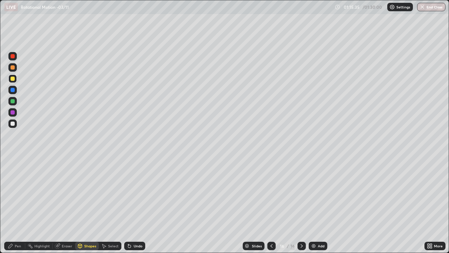
click at [14, 124] on div at bounding box center [13, 123] width 4 height 4
click at [16, 205] on div "Pen" at bounding box center [14, 245] width 21 height 8
click at [80, 205] on icon at bounding box center [80, 246] width 0 height 2
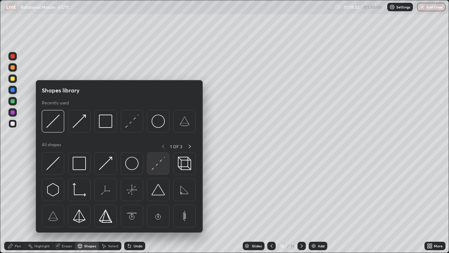
click at [154, 164] on img at bounding box center [158, 163] width 13 height 13
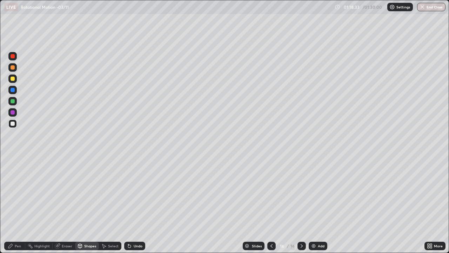
click at [13, 92] on div at bounding box center [12, 90] width 8 height 8
click at [15, 205] on div "Pen" at bounding box center [18, 246] width 6 height 4
click at [11, 102] on div at bounding box center [13, 101] width 4 height 4
click at [16, 205] on div "Pen" at bounding box center [14, 245] width 21 height 8
click at [113, 205] on div "Select" at bounding box center [113, 246] width 11 height 4
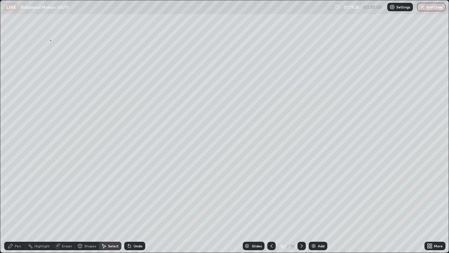
click at [50, 40] on div "0 ° Undo Copy Duplicate Duplicate to new slide Delete" at bounding box center [224, 126] width 448 height 252
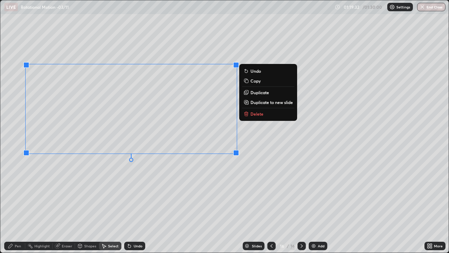
click at [261, 102] on p "Duplicate to new slide" at bounding box center [272, 102] width 42 height 6
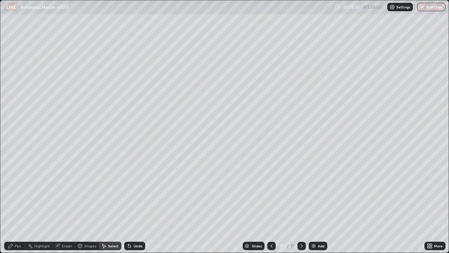
click at [60, 205] on div "Eraser" at bounding box center [64, 245] width 22 height 8
click at [15, 157] on div at bounding box center [12, 160] width 8 height 8
click at [88, 205] on div "Shapes" at bounding box center [87, 245] width 24 height 8
click at [14, 112] on div at bounding box center [13, 112] width 4 height 4
click at [14, 205] on div "Pen" at bounding box center [14, 245] width 21 height 8
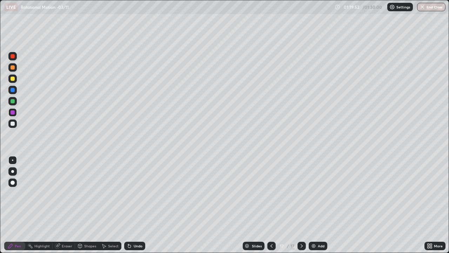
click at [84, 205] on div "Shapes" at bounding box center [87, 245] width 24 height 8
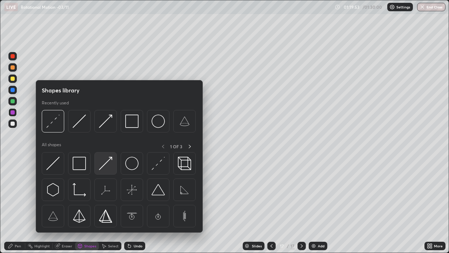
click at [109, 161] on img at bounding box center [105, 163] width 13 height 13
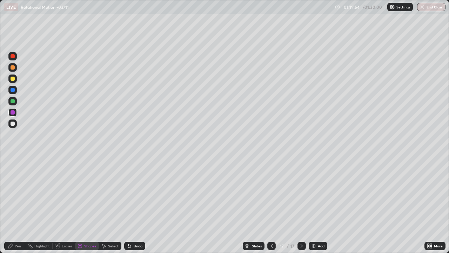
click at [12, 125] on div at bounding box center [13, 123] width 4 height 4
click at [13, 205] on icon at bounding box center [11, 246] width 6 height 6
click at [89, 205] on div "Shapes" at bounding box center [90, 246] width 12 height 4
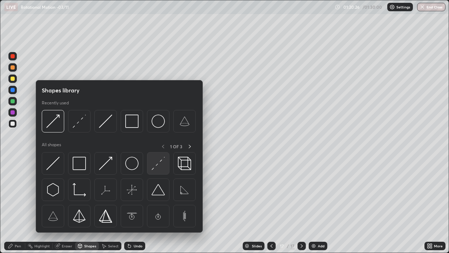
click at [158, 164] on img at bounding box center [158, 163] width 13 height 13
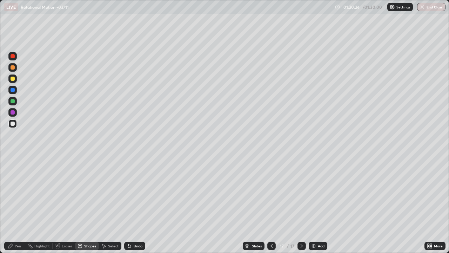
click at [13, 90] on div at bounding box center [13, 90] width 4 height 4
click at [20, 205] on div "Pen" at bounding box center [14, 245] width 21 height 8
click at [315, 205] on img at bounding box center [314, 246] width 6 height 6
click at [83, 205] on div "Shapes" at bounding box center [87, 245] width 24 height 8
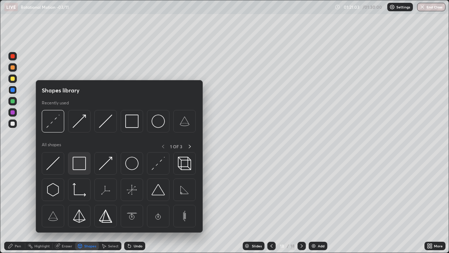
click at [80, 162] on img at bounding box center [79, 163] width 13 height 13
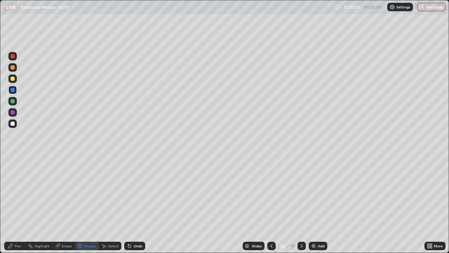
click at [12, 124] on div at bounding box center [13, 123] width 4 height 4
click at [14, 205] on div "Pen" at bounding box center [14, 245] width 21 height 8
click at [15, 205] on div "Pen" at bounding box center [14, 245] width 21 height 8
click at [13, 101] on div at bounding box center [13, 101] width 4 height 4
click at [19, 205] on div "Pen" at bounding box center [18, 246] width 6 height 4
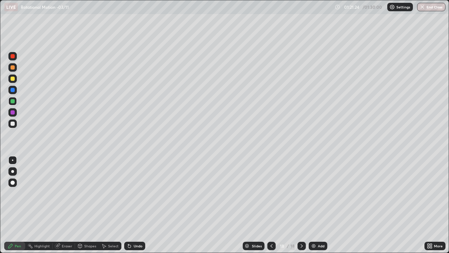
click at [136, 205] on div "Undo" at bounding box center [138, 246] width 9 height 4
click at [67, 205] on div "Eraser" at bounding box center [64, 245] width 22 height 8
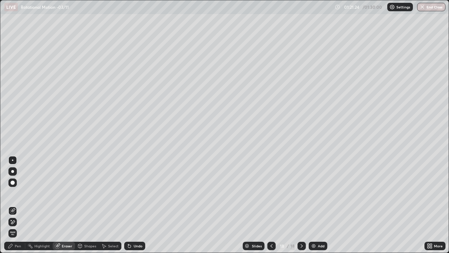
click at [85, 205] on div "Shapes" at bounding box center [87, 245] width 24 height 8
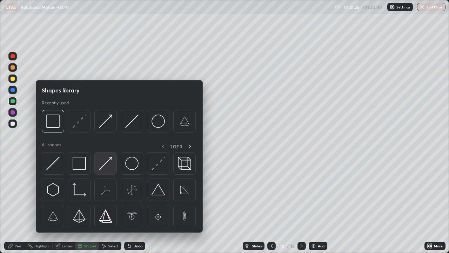
click at [106, 164] on img at bounding box center [105, 163] width 13 height 13
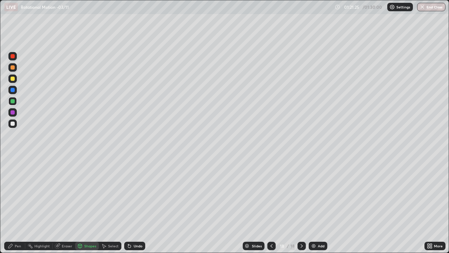
click at [12, 123] on div at bounding box center [13, 123] width 4 height 4
click at [18, 205] on div "Pen" at bounding box center [14, 245] width 21 height 8
click at [12, 205] on icon at bounding box center [10, 246] width 4 height 4
click at [90, 205] on div "Shapes" at bounding box center [87, 245] width 24 height 8
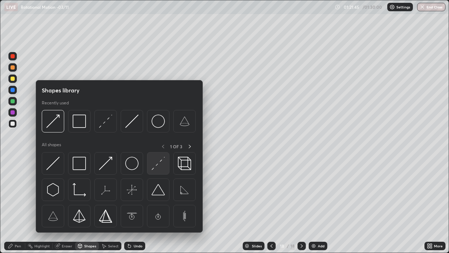
click at [159, 161] on img at bounding box center [158, 163] width 13 height 13
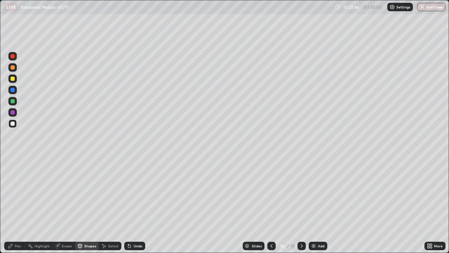
click at [14, 113] on div at bounding box center [13, 112] width 4 height 4
click at [13, 205] on icon at bounding box center [11, 246] width 6 height 6
click at [82, 205] on div "Shapes" at bounding box center [87, 245] width 24 height 8
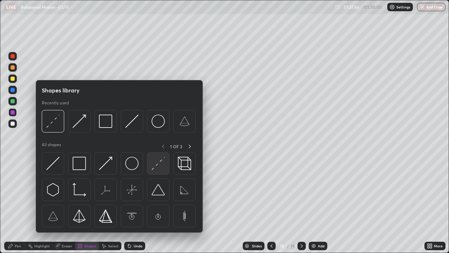
click at [150, 164] on div at bounding box center [158, 163] width 22 height 22
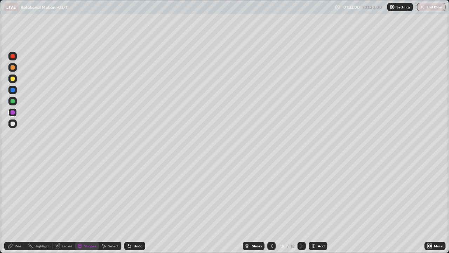
click at [137, 205] on div "Undo" at bounding box center [138, 246] width 9 height 4
click at [16, 205] on div "Pen" at bounding box center [14, 245] width 21 height 8
click at [13, 79] on div at bounding box center [13, 78] width 4 height 4
click at [91, 205] on div "Shapes" at bounding box center [87, 245] width 24 height 8
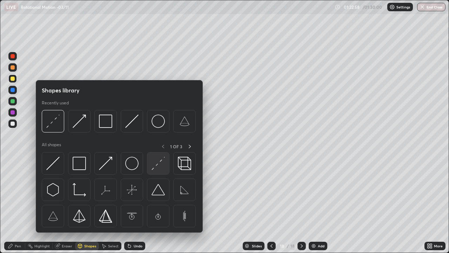
click at [154, 167] on img at bounding box center [158, 163] width 13 height 13
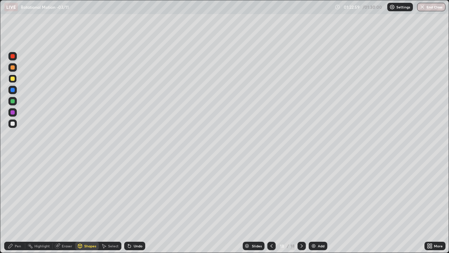
click at [12, 90] on div at bounding box center [13, 90] width 4 height 4
click at [14, 205] on div "Pen" at bounding box center [14, 245] width 21 height 8
click at [84, 205] on div "Shapes" at bounding box center [87, 245] width 24 height 8
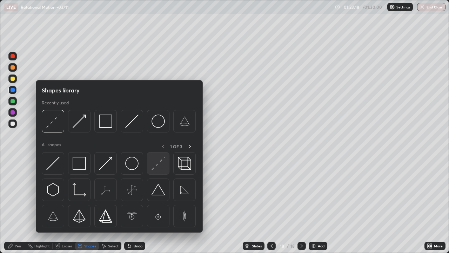
click at [152, 167] on img at bounding box center [158, 163] width 13 height 13
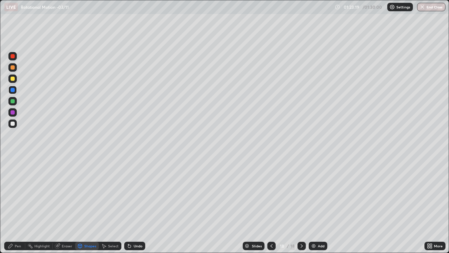
click at [11, 90] on div at bounding box center [13, 90] width 4 height 4
click at [9, 205] on icon at bounding box center [10, 246] width 4 height 4
click at [273, 205] on div at bounding box center [271, 245] width 8 height 8
click at [304, 205] on div at bounding box center [302, 245] width 8 height 8
click at [318, 205] on div "Add" at bounding box center [321, 246] width 7 height 4
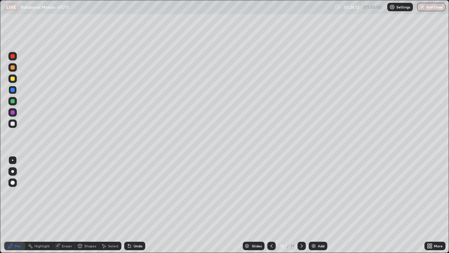
click at [86, 205] on div "Shapes" at bounding box center [90, 246] width 12 height 4
click at [271, 205] on icon at bounding box center [272, 246] width 6 height 6
click at [107, 205] on div "Select" at bounding box center [110, 245] width 22 height 8
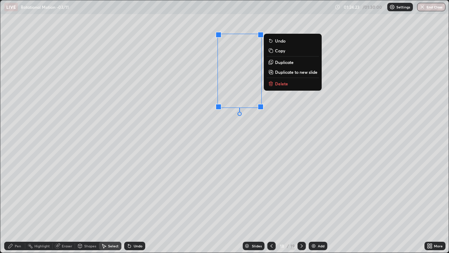
click at [88, 205] on div "Shapes" at bounding box center [90, 246] width 12 height 4
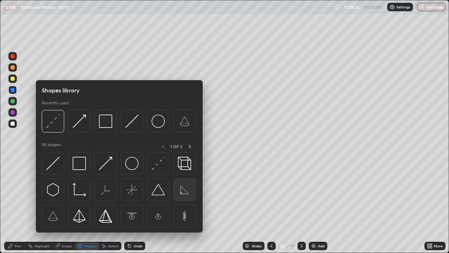
click at [185, 188] on img at bounding box center [184, 189] width 13 height 13
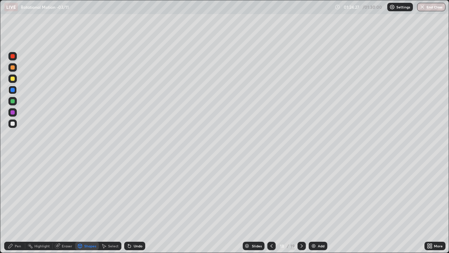
click at [16, 205] on div "Pen" at bounding box center [18, 246] width 6 height 4
click at [87, 205] on div "Shapes" at bounding box center [87, 245] width 24 height 8
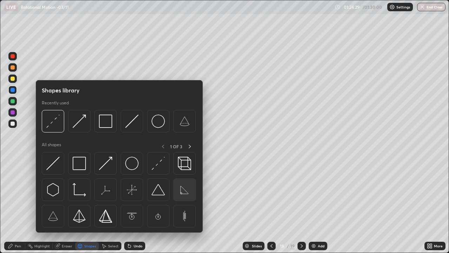
click at [182, 182] on div at bounding box center [184, 189] width 22 height 22
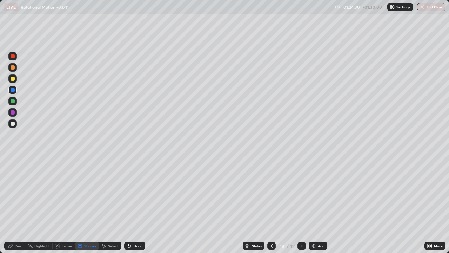
click at [12, 121] on div at bounding box center [12, 123] width 8 height 8
click at [18, 205] on div "Pen" at bounding box center [18, 246] width 6 height 4
click at [19, 205] on div "Pen" at bounding box center [18, 246] width 6 height 4
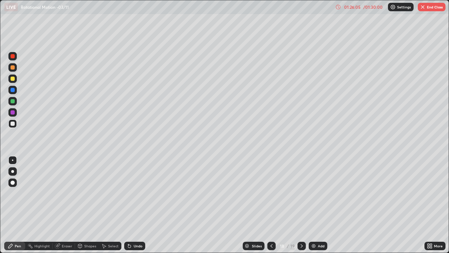
click at [441, 9] on button "End Class" at bounding box center [432, 7] width 28 height 8
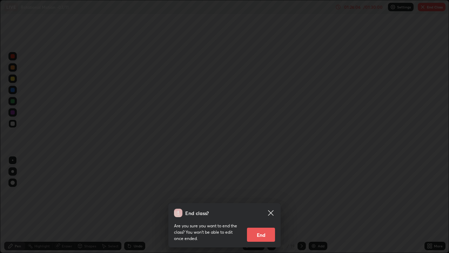
click at [262, 205] on button "End" at bounding box center [261, 234] width 28 height 14
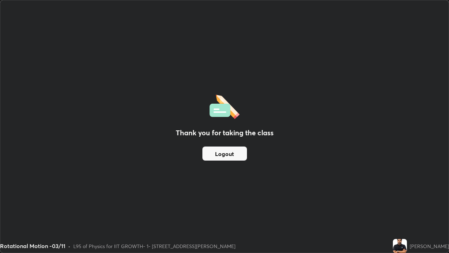
click at [231, 155] on button "Logout" at bounding box center [224, 153] width 45 height 14
click at [227, 151] on button "Logout" at bounding box center [224, 153] width 45 height 14
